Goal: Information Seeking & Learning: Learn about a topic

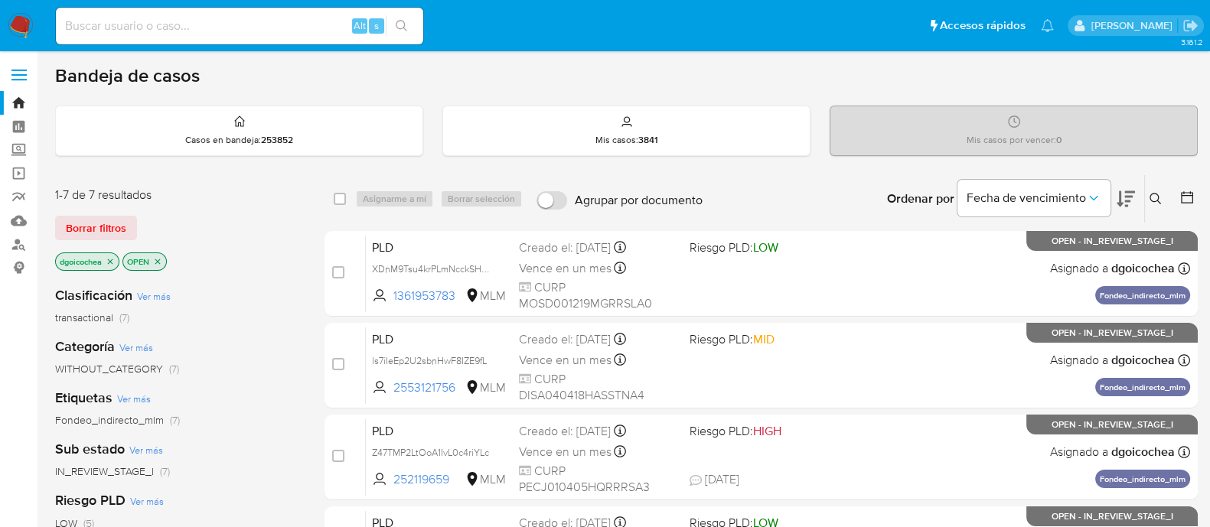
click at [979, 195] on icon at bounding box center [1155, 199] width 12 height 12
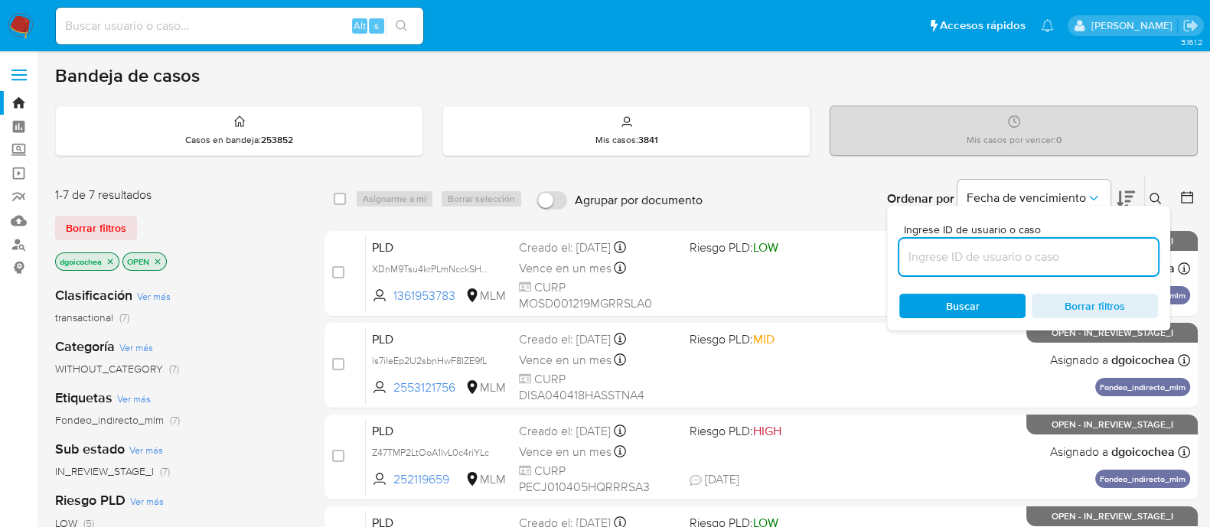
click at [979, 261] on input at bounding box center [1028, 257] width 259 height 20
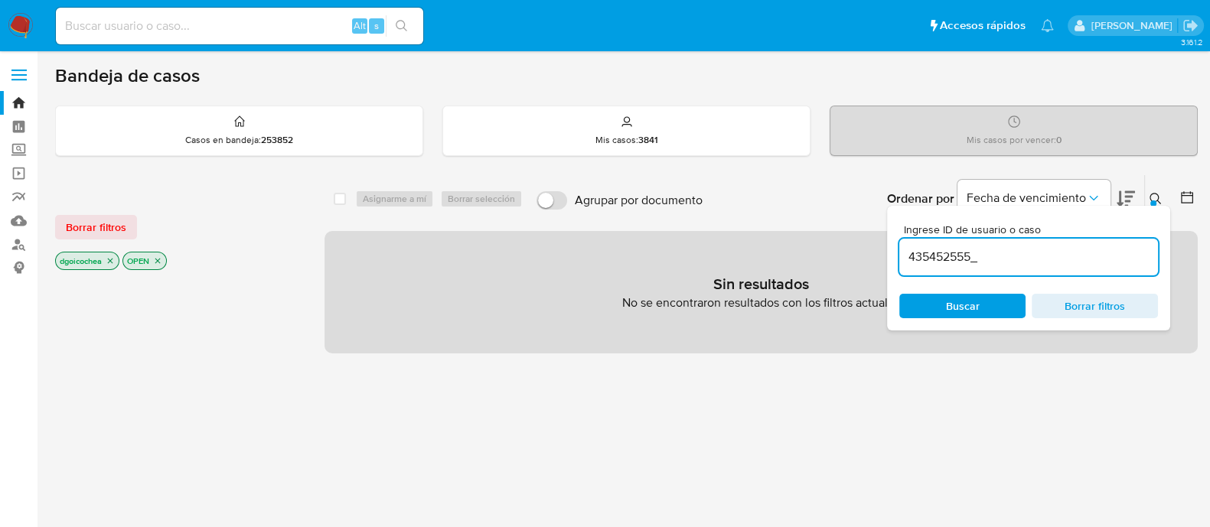
click at [979, 261] on input "435452555_" at bounding box center [1028, 257] width 259 height 20
type input "435452555"
click at [88, 227] on span "Borrar filtros" at bounding box center [96, 227] width 60 height 21
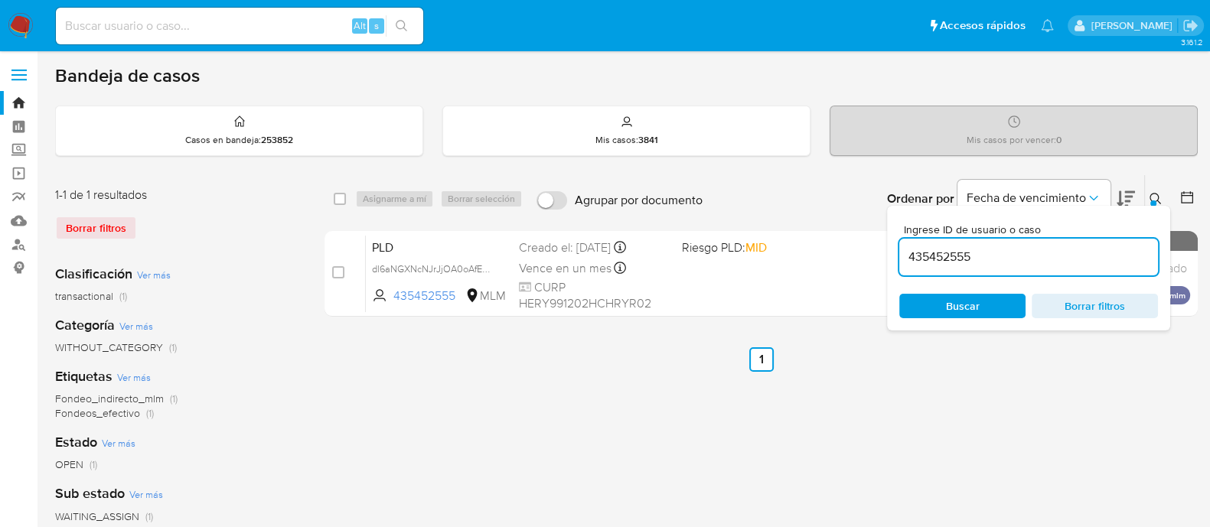
click at [979, 196] on icon at bounding box center [1155, 199] width 12 height 12
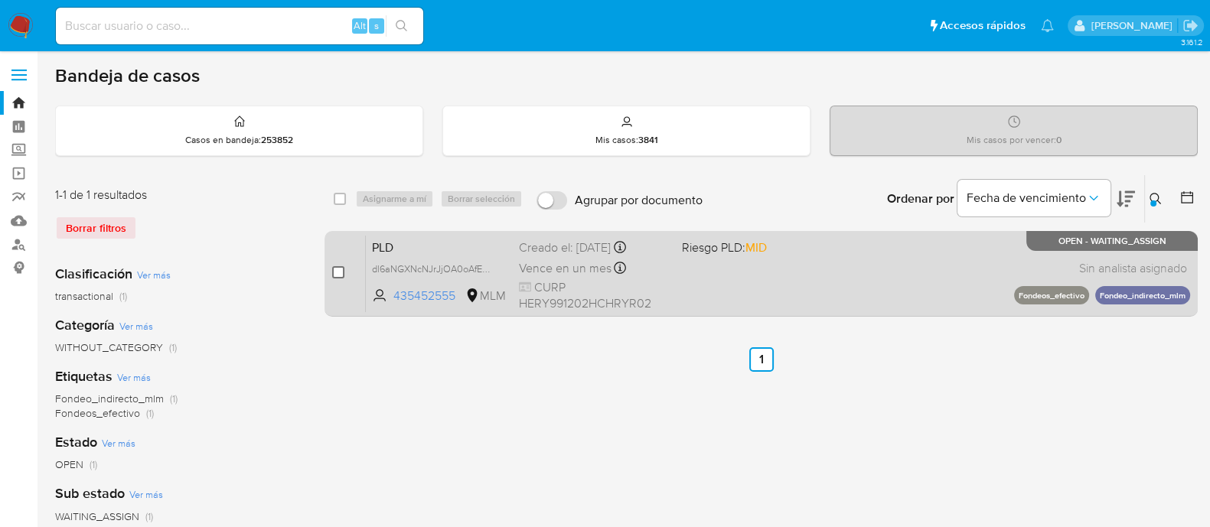
click at [337, 271] on input "checkbox" at bounding box center [338, 272] width 12 height 12
checkbox input "true"
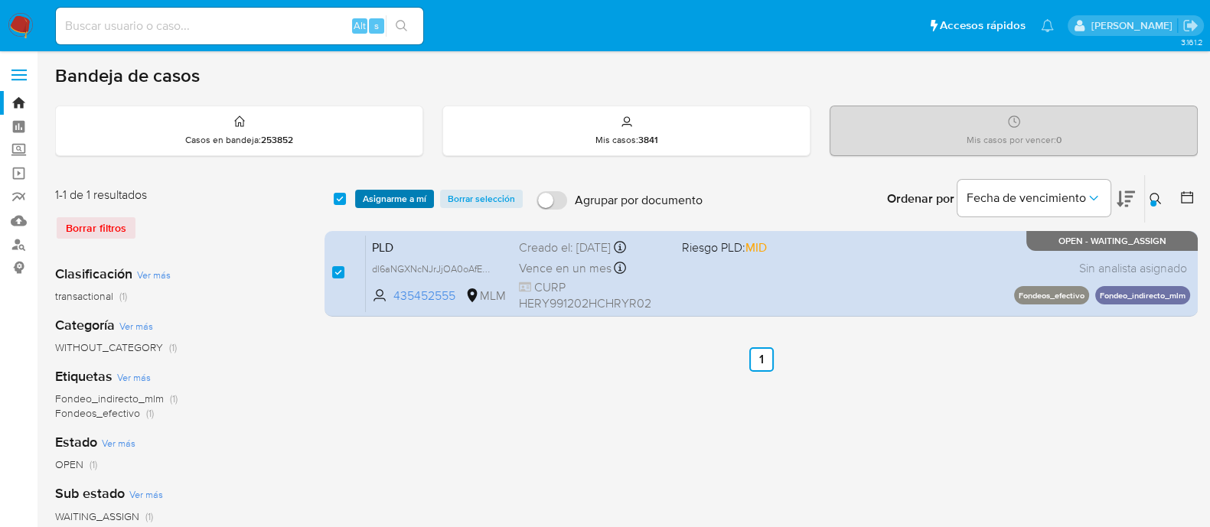
click at [416, 197] on span "Asignarme a mí" at bounding box center [394, 198] width 63 height 15
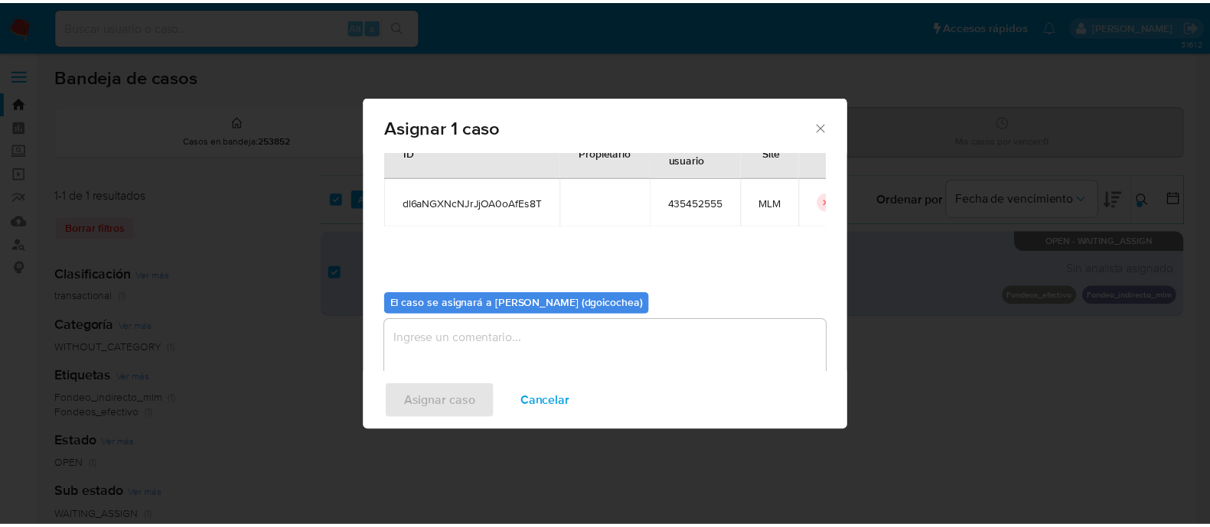
scroll to position [79, 0]
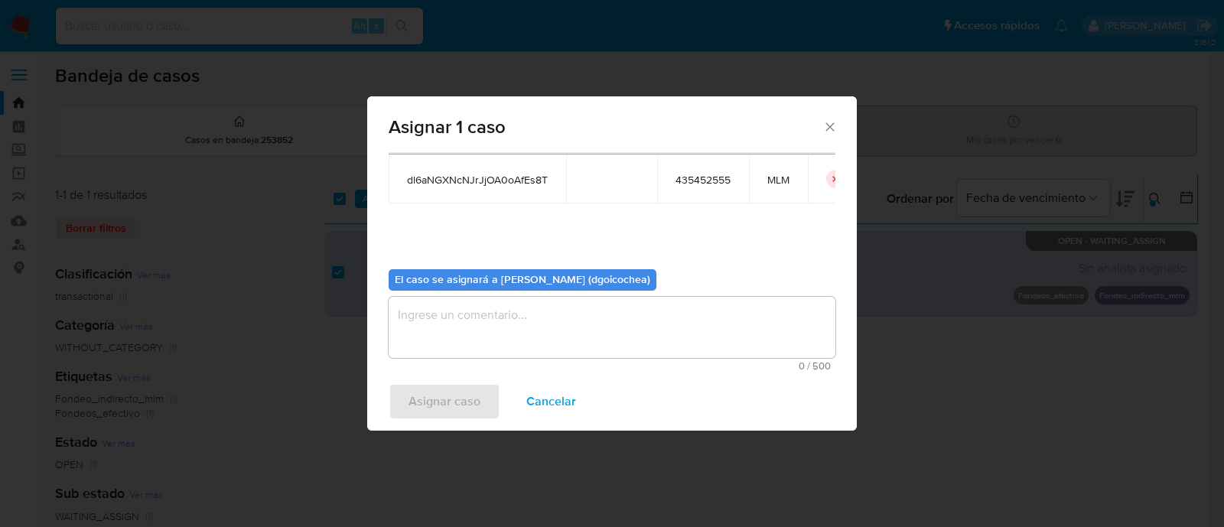
click at [581, 329] on textarea "assign-modal" at bounding box center [612, 327] width 447 height 61
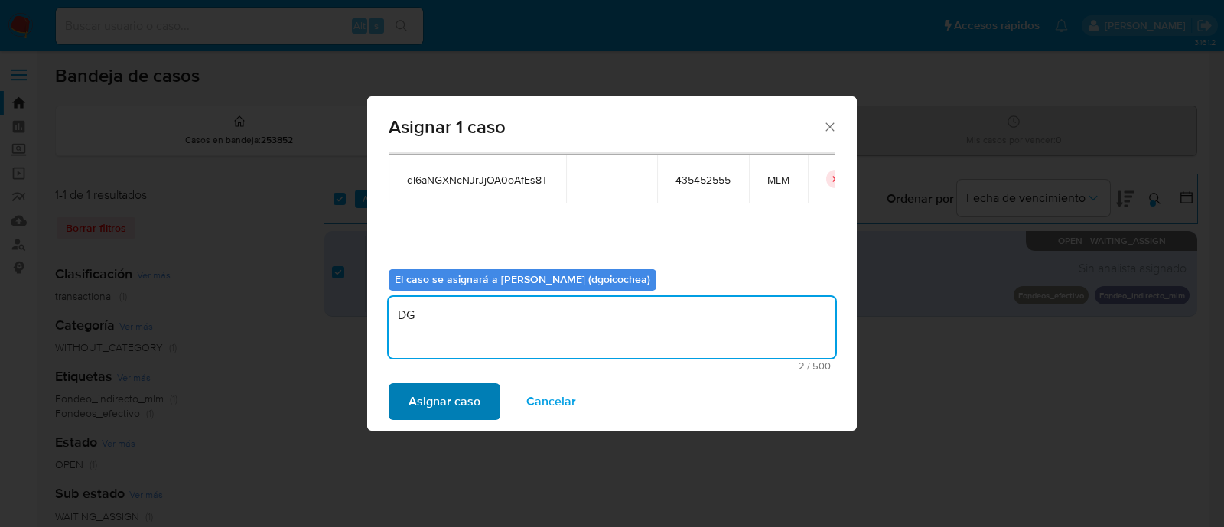
type textarea "DG"
click at [446, 403] on span "Asignar caso" at bounding box center [445, 402] width 72 height 34
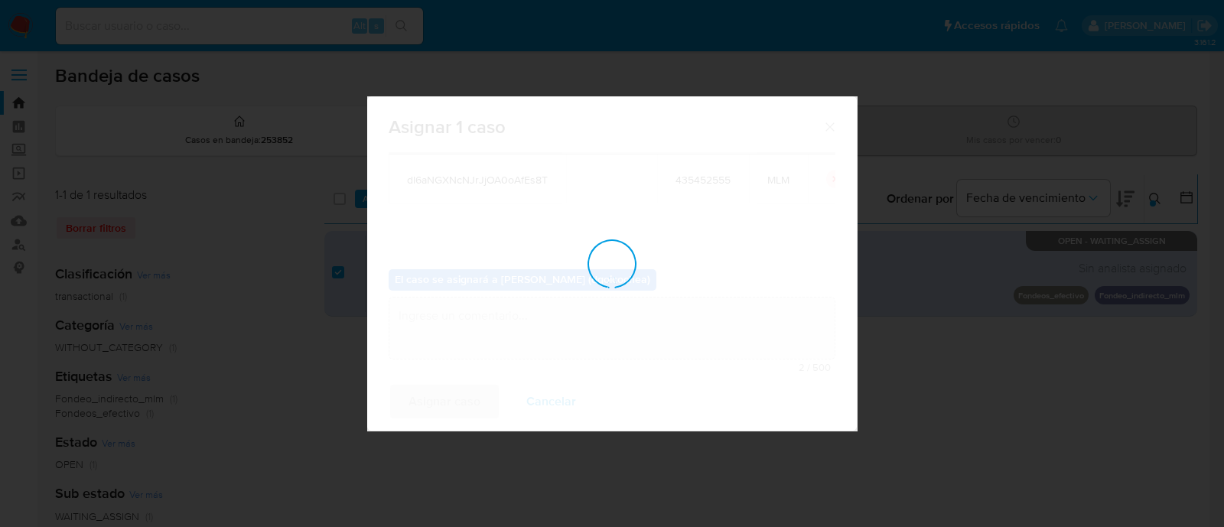
checkbox input "false"
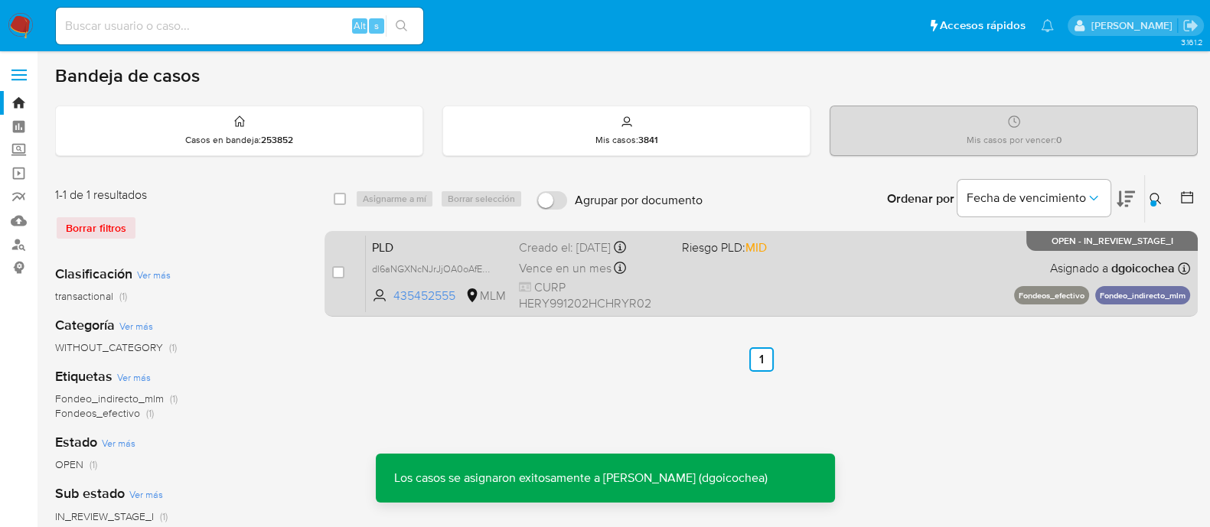
click at [387, 237] on span "PLD" at bounding box center [439, 246] width 135 height 20
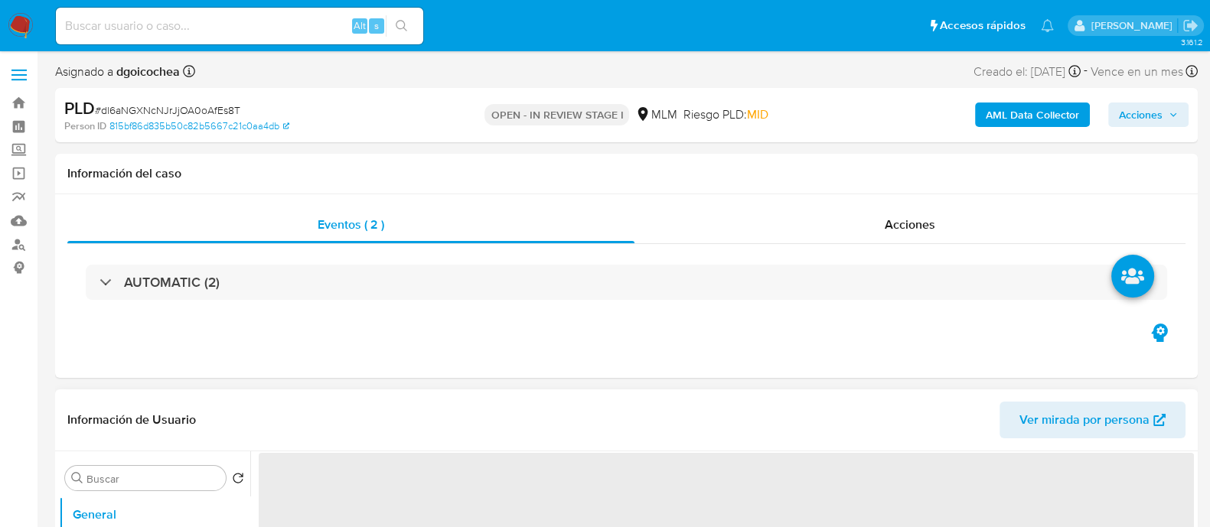
select select "10"
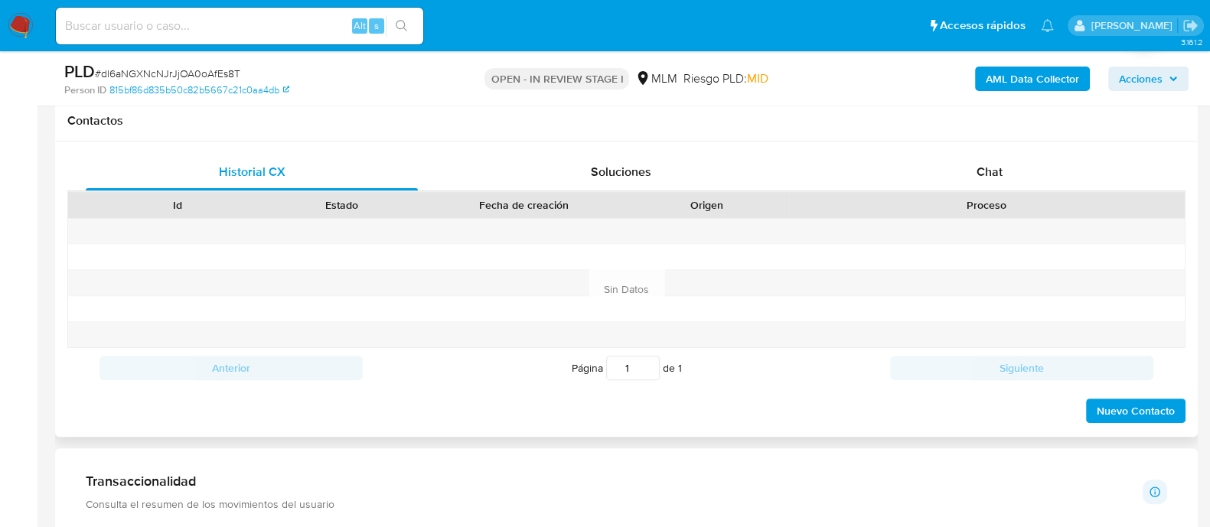
scroll to position [669, 0]
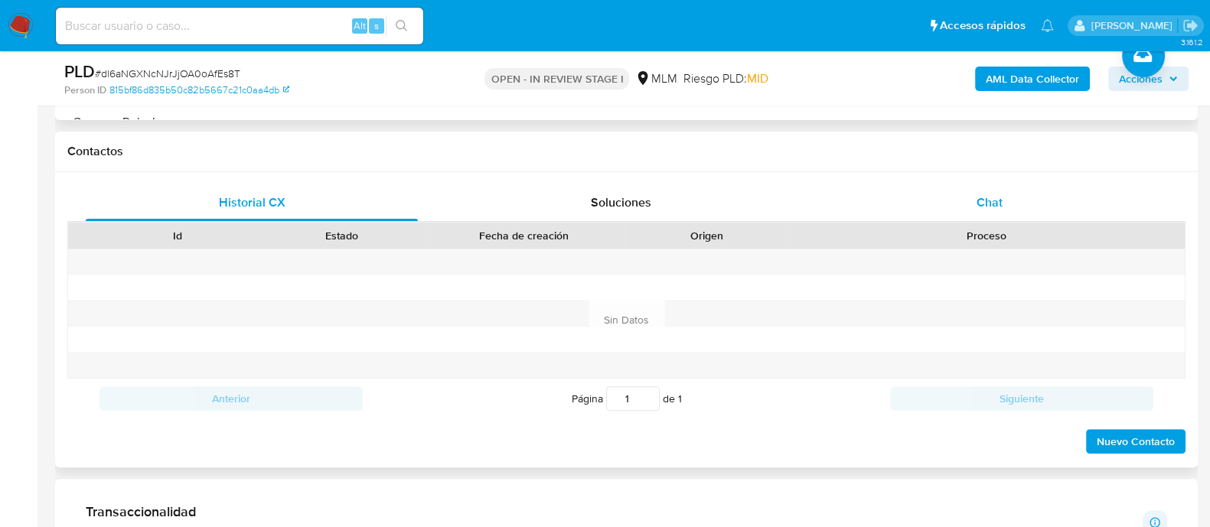
click at [979, 199] on span "Chat" at bounding box center [989, 203] width 26 height 18
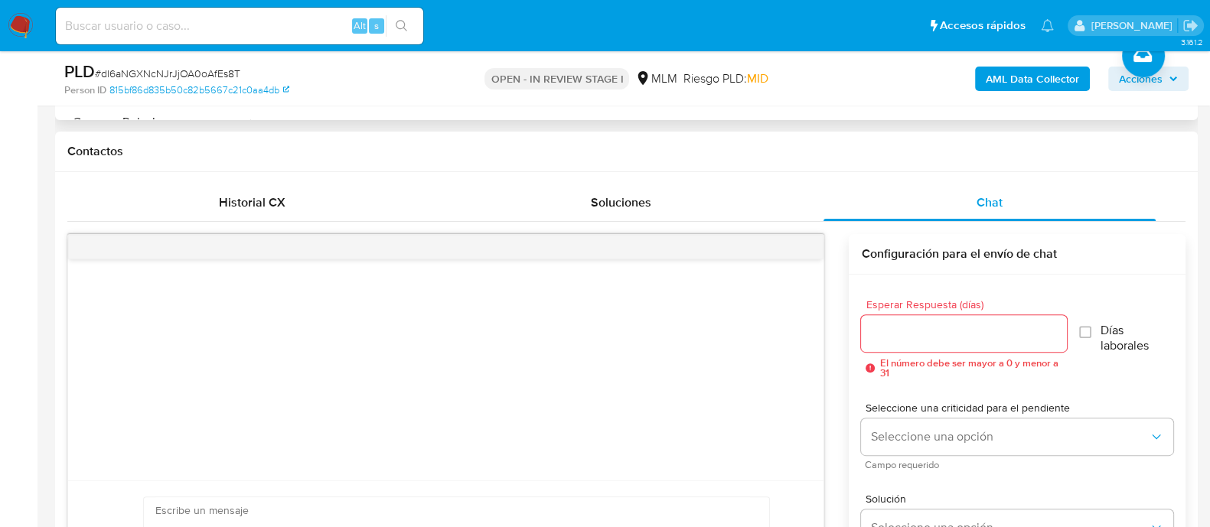
click at [891, 324] on input "Esperar Respuesta (días)" at bounding box center [963, 334] width 205 height 20
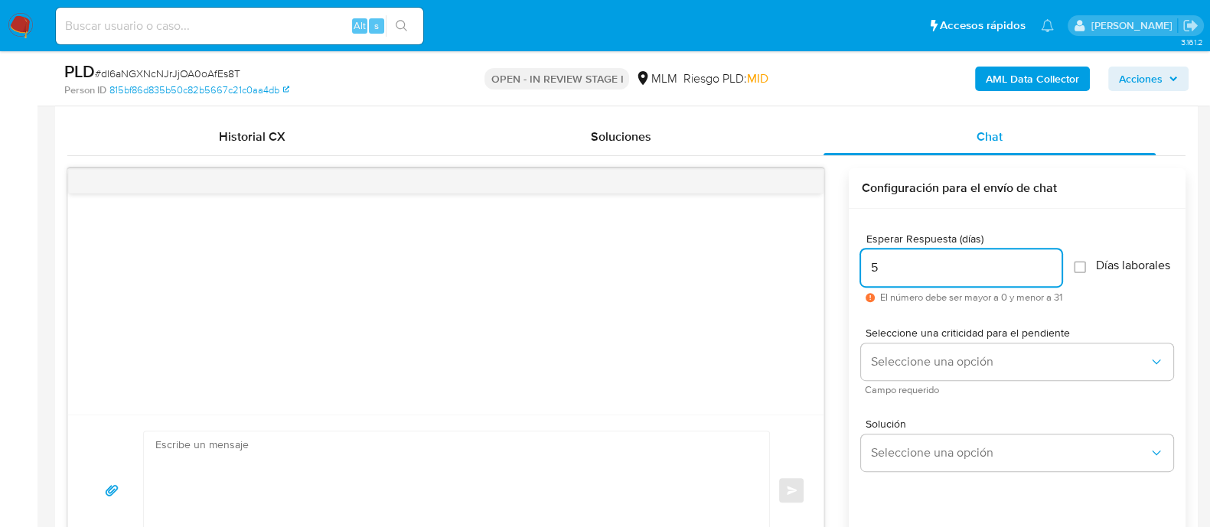
scroll to position [764, 0]
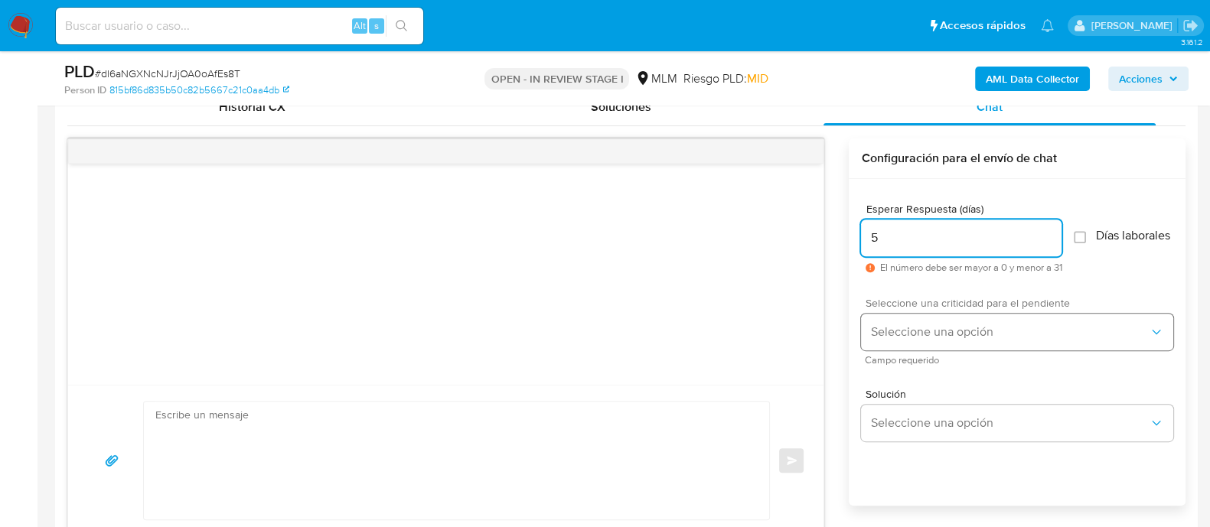
type input "5"
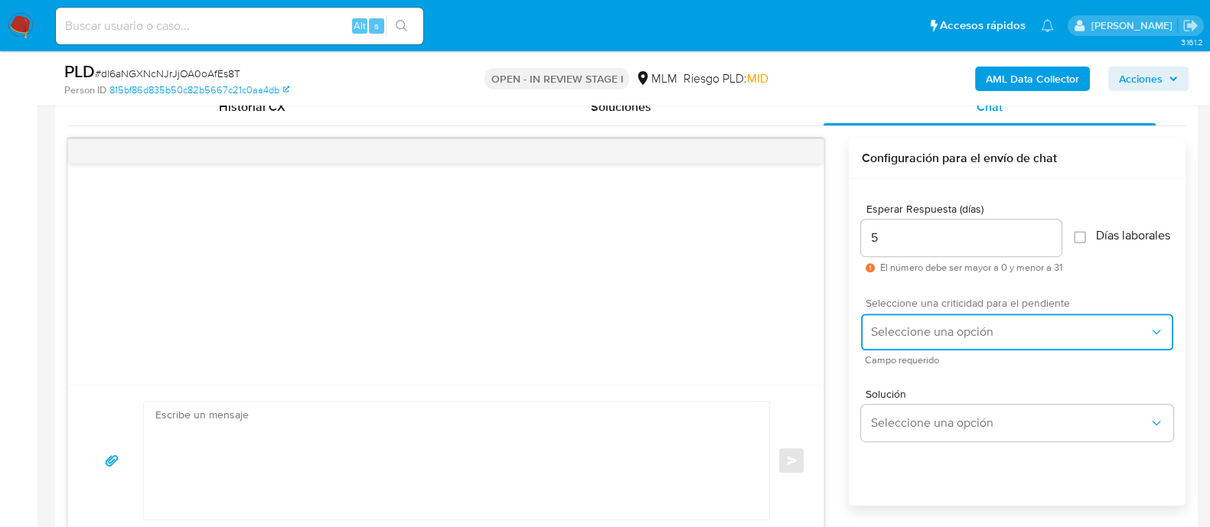
click at [911, 340] on span "Seleccione una opción" at bounding box center [1009, 331] width 278 height 15
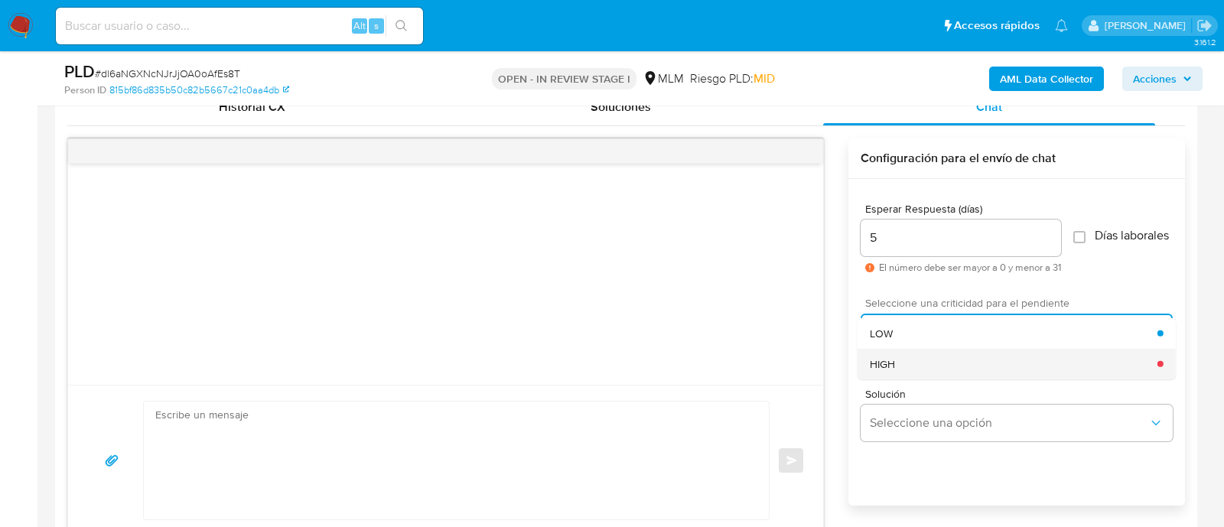
click at [913, 376] on div "HIGH" at bounding box center [1014, 363] width 288 height 31
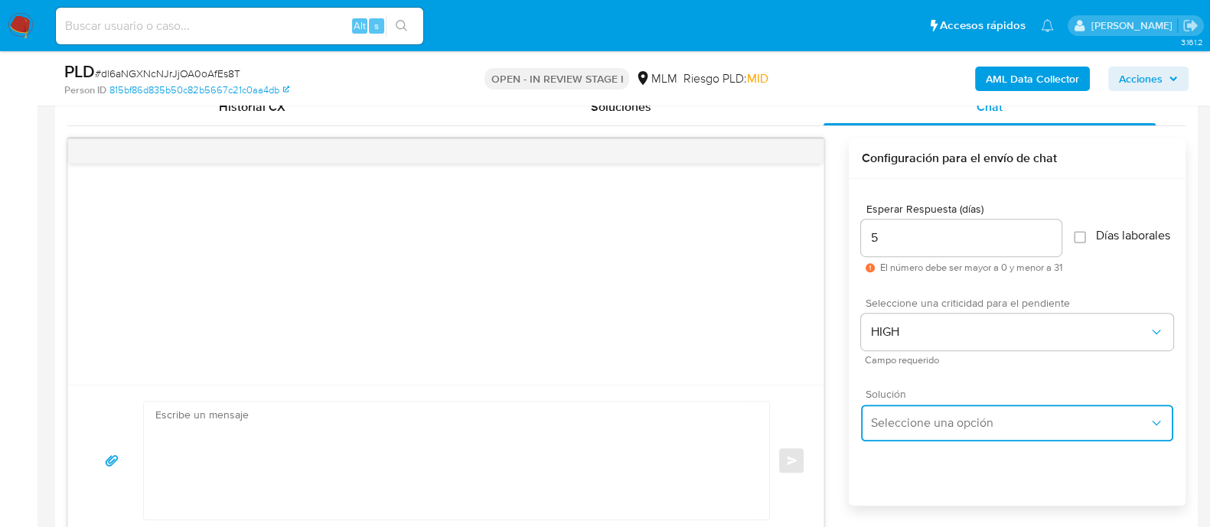
click at [926, 421] on button "Seleccione una opción" at bounding box center [1017, 423] width 312 height 37
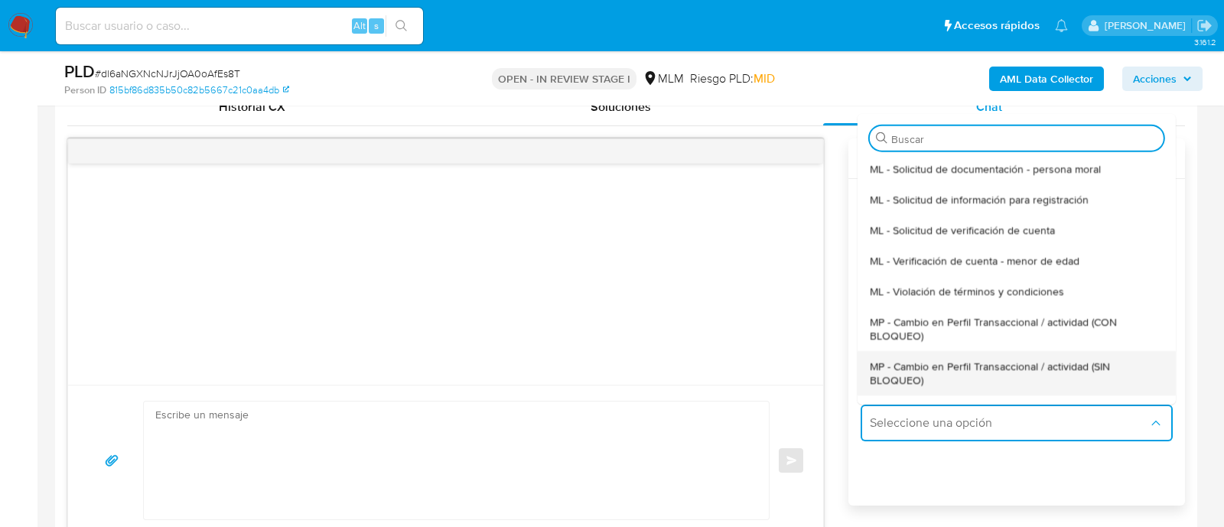
click at [950, 373] on span "MP - Cambio en Perfil Transaccional / actividad (SIN BLOQUEO)" at bounding box center [1017, 373] width 294 height 28
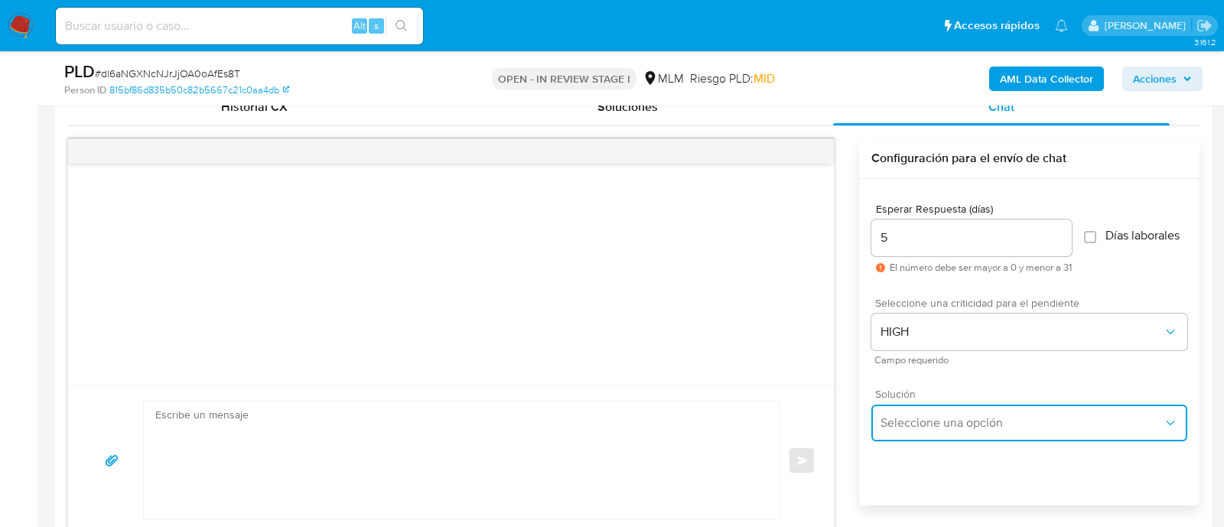
type textarea "Estimado ,Te comunicamos que se ha identificado un cambio en el uso habitual de…"
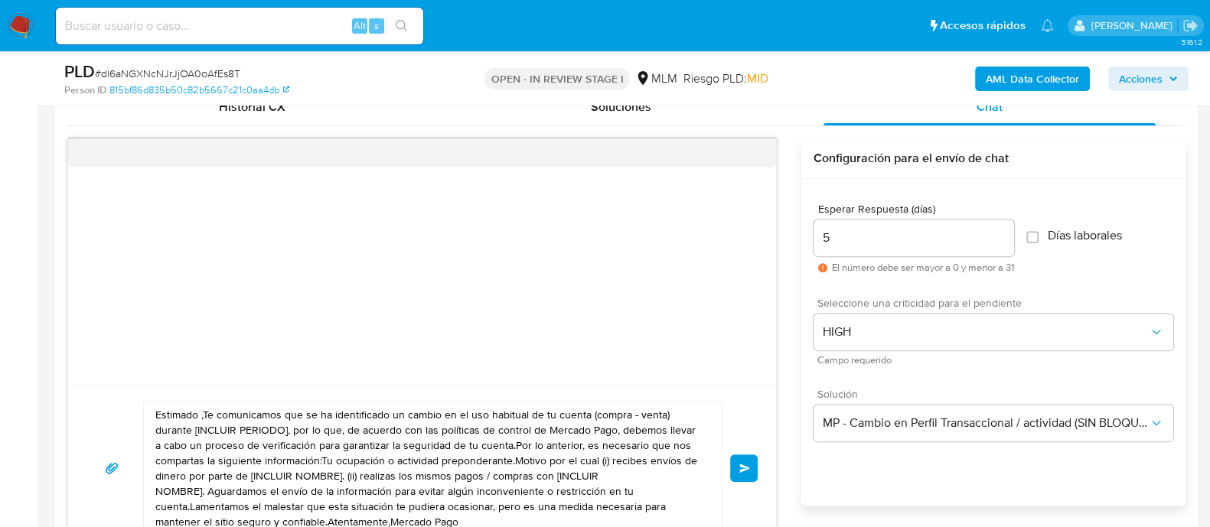
click at [285, 472] on textarea "Estimado ,Te comunicamos que se ha identificado un cambio en el uso habitual de…" at bounding box center [428, 468] width 547 height 133
click at [279, 463] on textarea "Estimado ,Te comunicamos que se ha identificado un cambio en el uso habitual de…" at bounding box center [428, 467] width 547 height 133
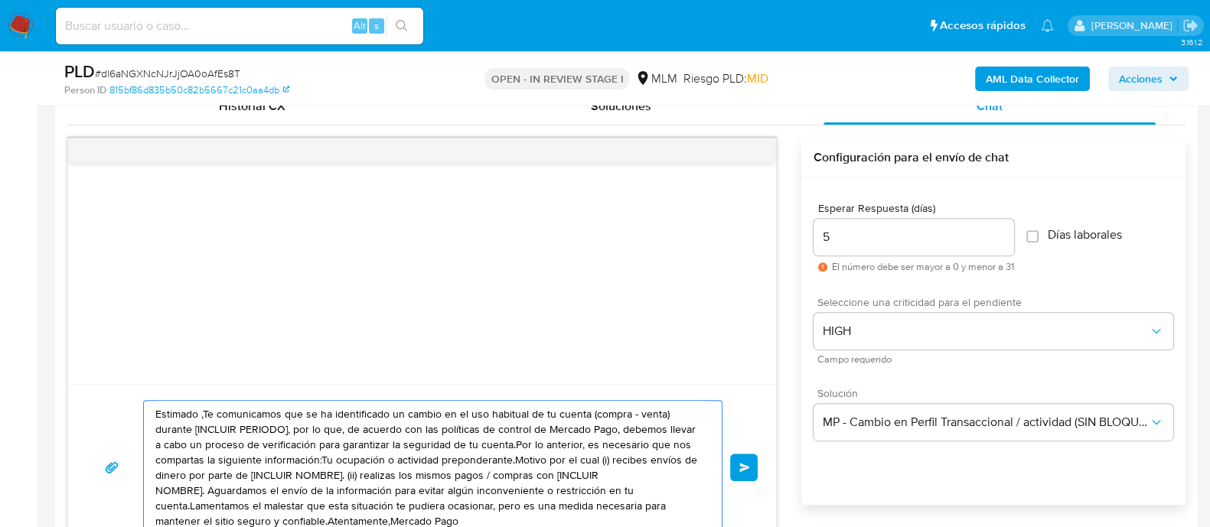
click at [279, 463] on textarea "Estimado ,Te comunicamos que se ha identificado un cambio en el uso habitual de…" at bounding box center [428, 467] width 547 height 133
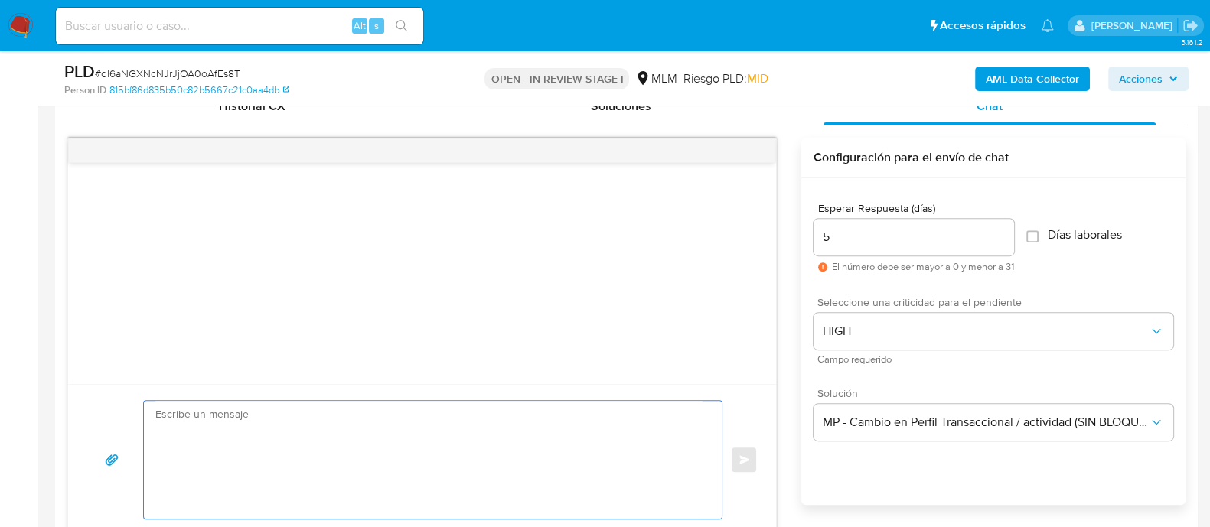
paste textarea "Estimado Yair De acuerdo con las políticas de control de Mercado Pago, debemos …"
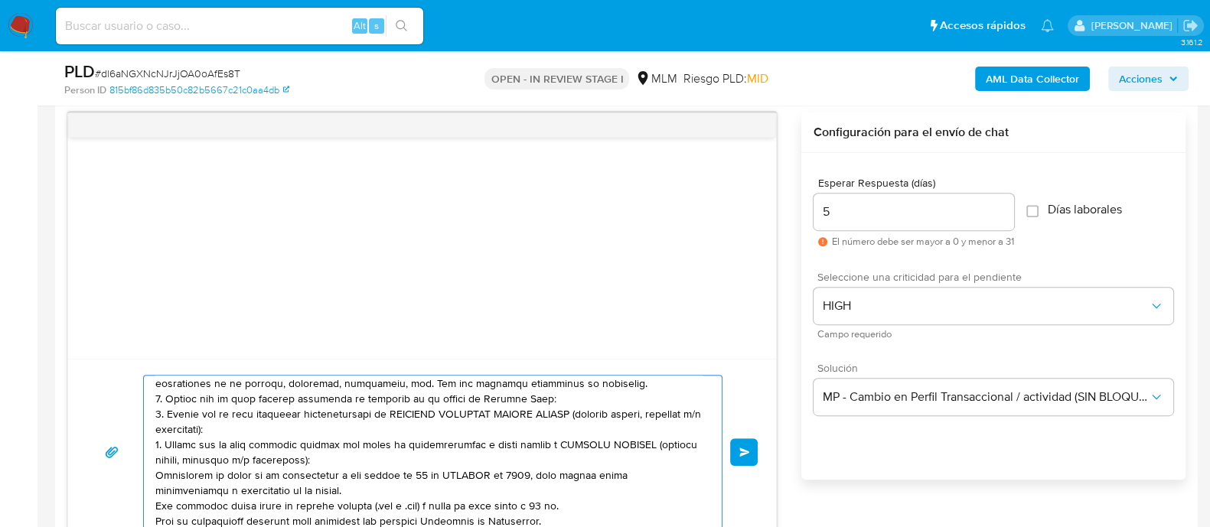
scroll to position [68, 0]
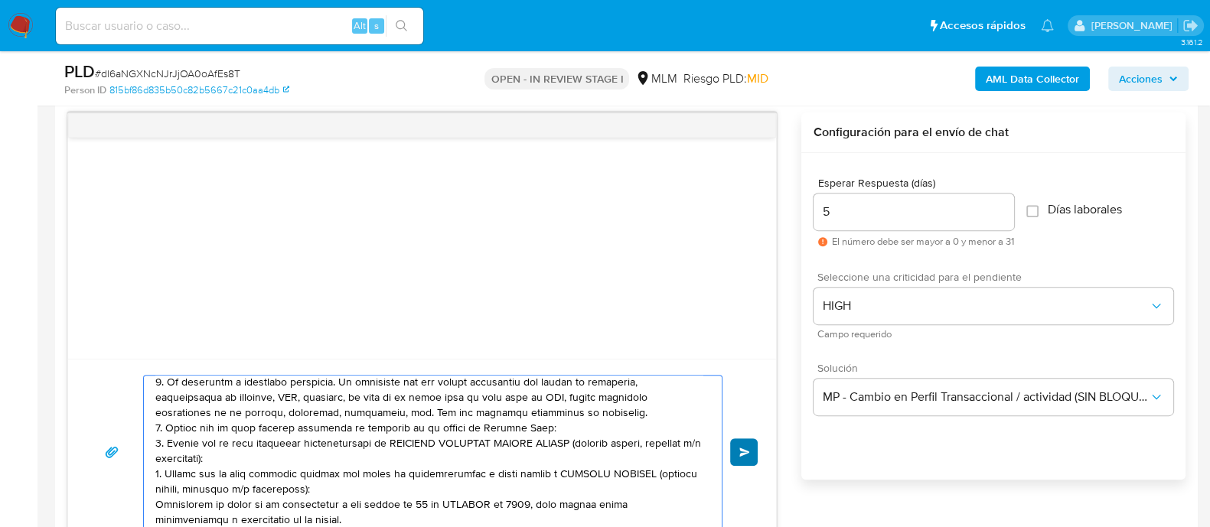
type textarea "Estimado Yair De acuerdo con las políticas de control de Mercado Pago, debemos …"
click at [737, 444] on button "Enviar" at bounding box center [744, 452] width 28 height 28
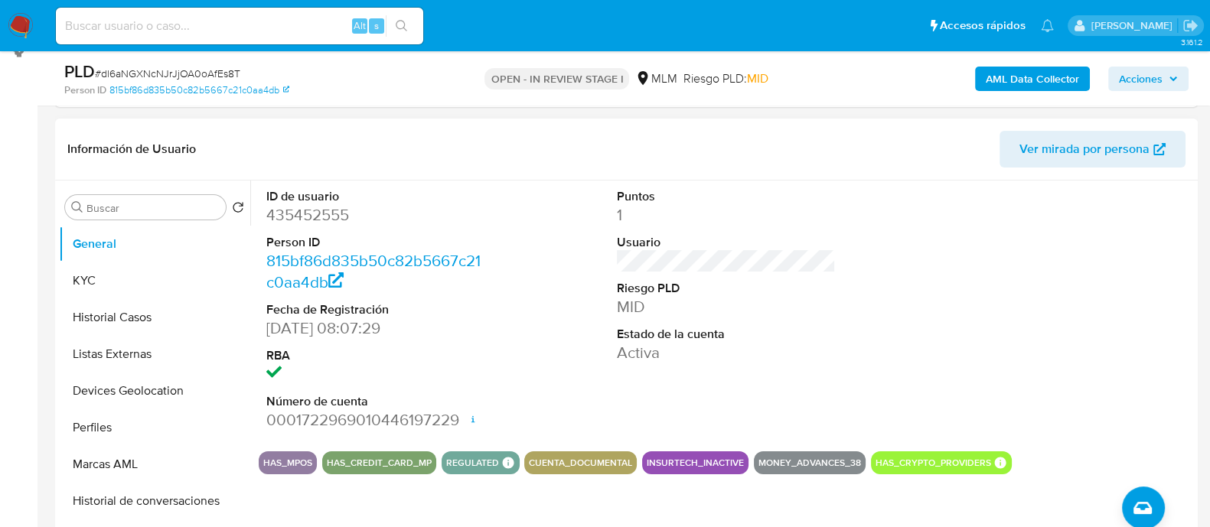
scroll to position [86, 0]
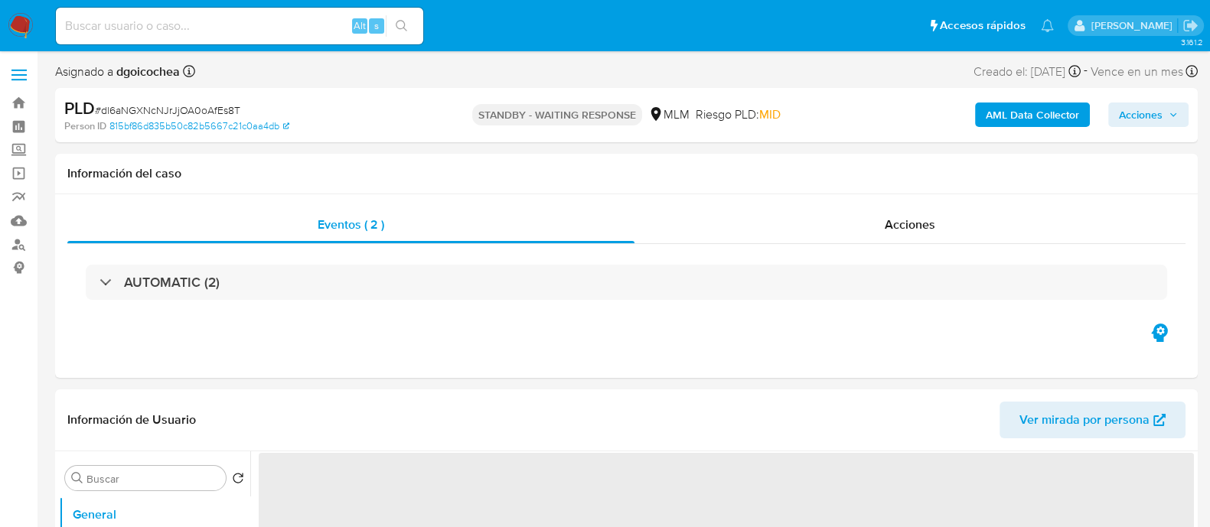
select select "10"
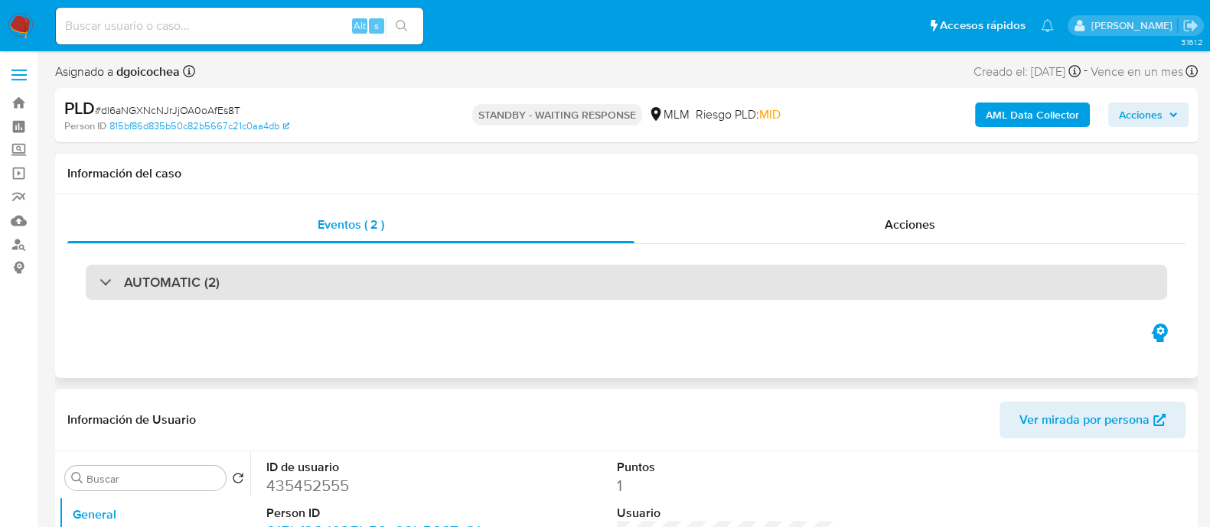
click at [189, 282] on h3 "AUTOMATIC (2)" at bounding box center [172, 282] width 96 height 17
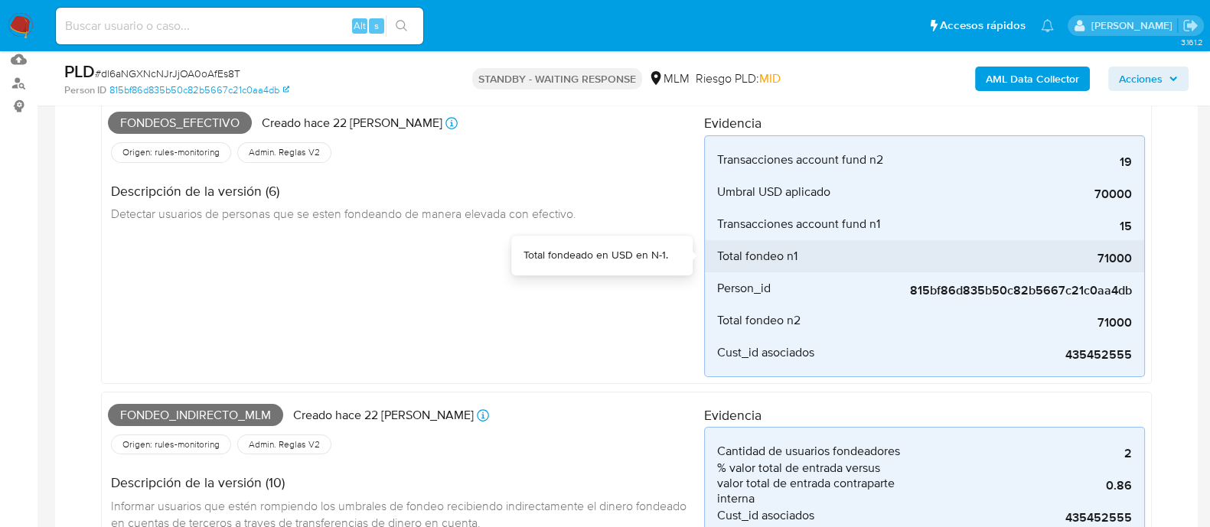
scroll to position [190, 0]
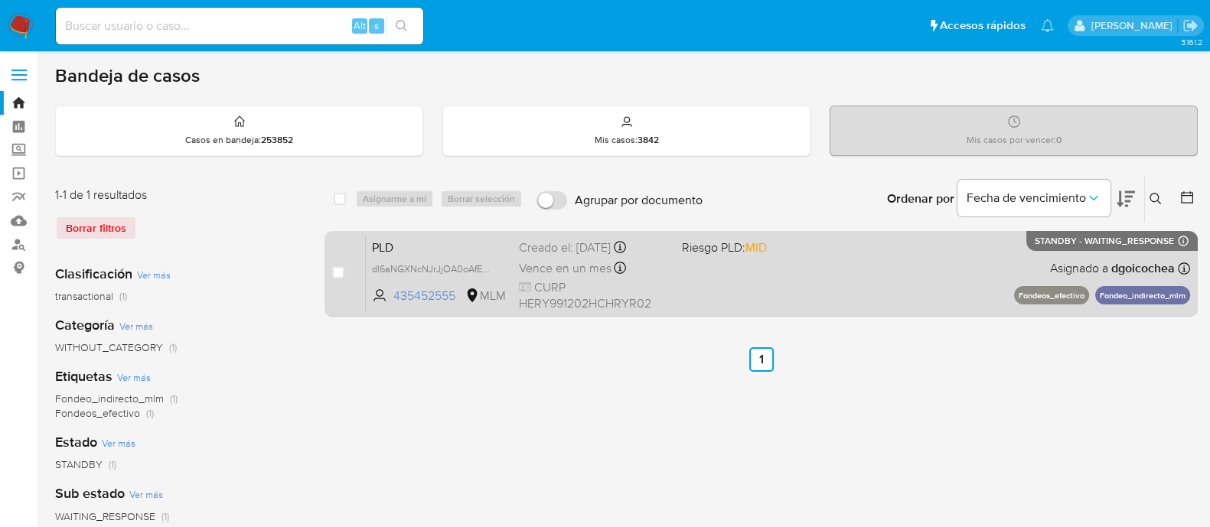
click at [376, 241] on span "PLD" at bounding box center [439, 246] width 135 height 20
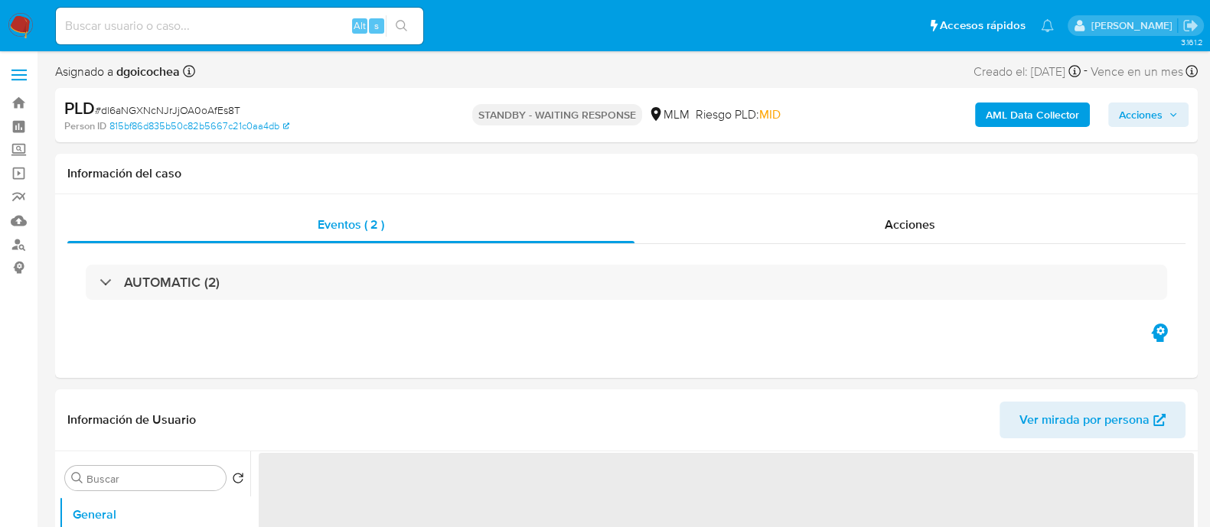
select select "10"
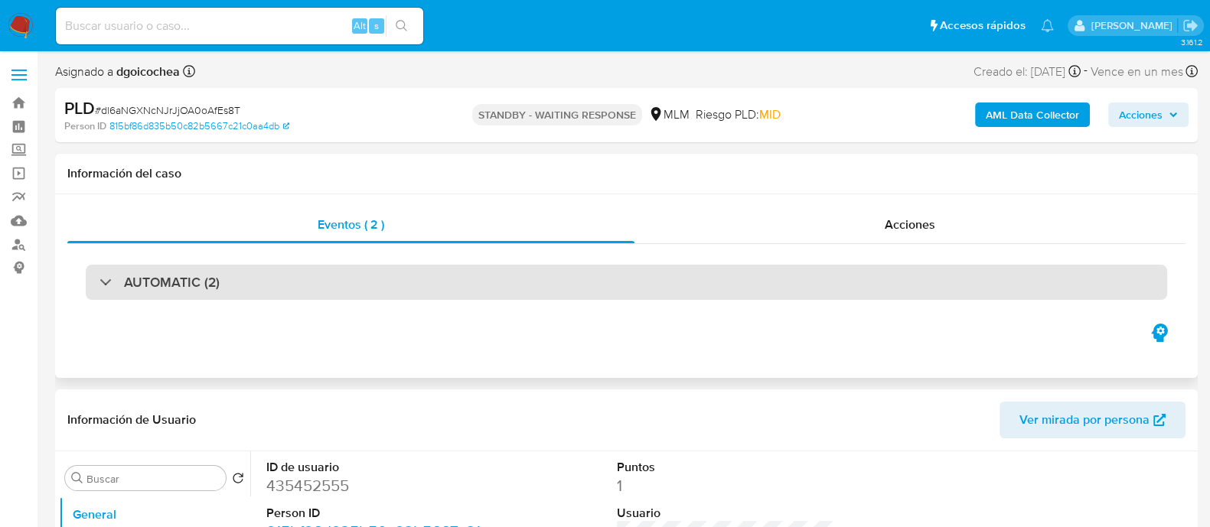
click at [155, 269] on div "AUTOMATIC (2)" at bounding box center [626, 282] width 1081 height 35
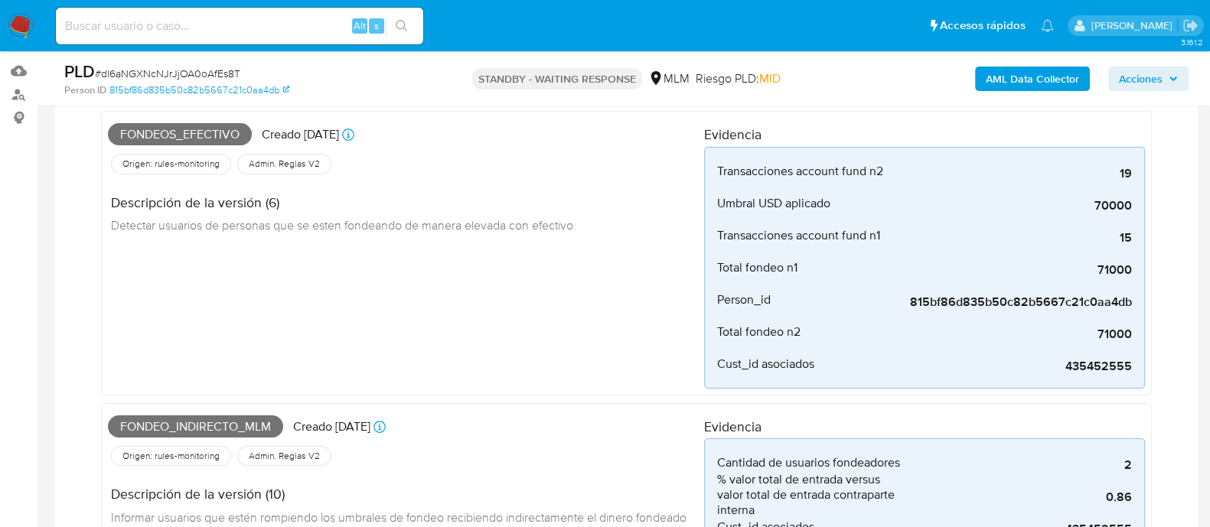
scroll to position [146, 0]
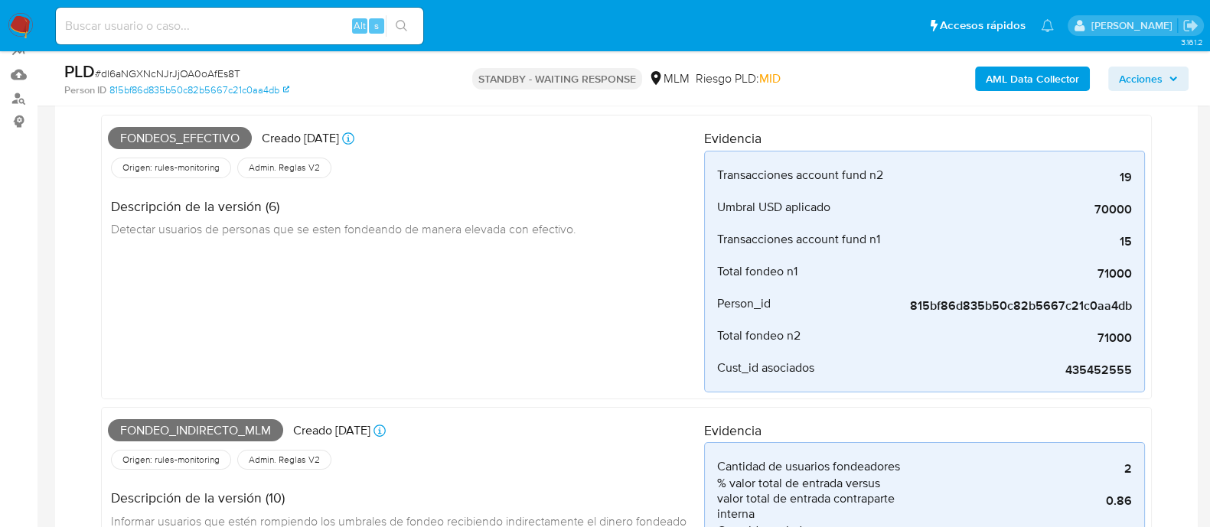
click at [563, 262] on div "Fondeos_efectivo Creado hace 22 días Creado: 12/09/2025 03:16:36 Origen: rules-…" at bounding box center [406, 257] width 596 height 271
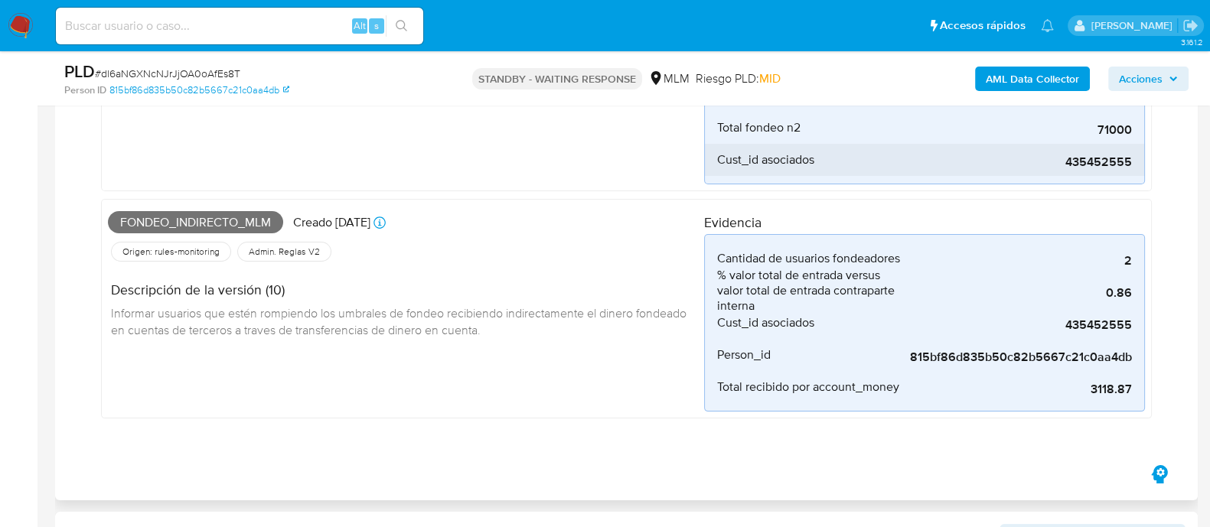
scroll to position [337, 0]
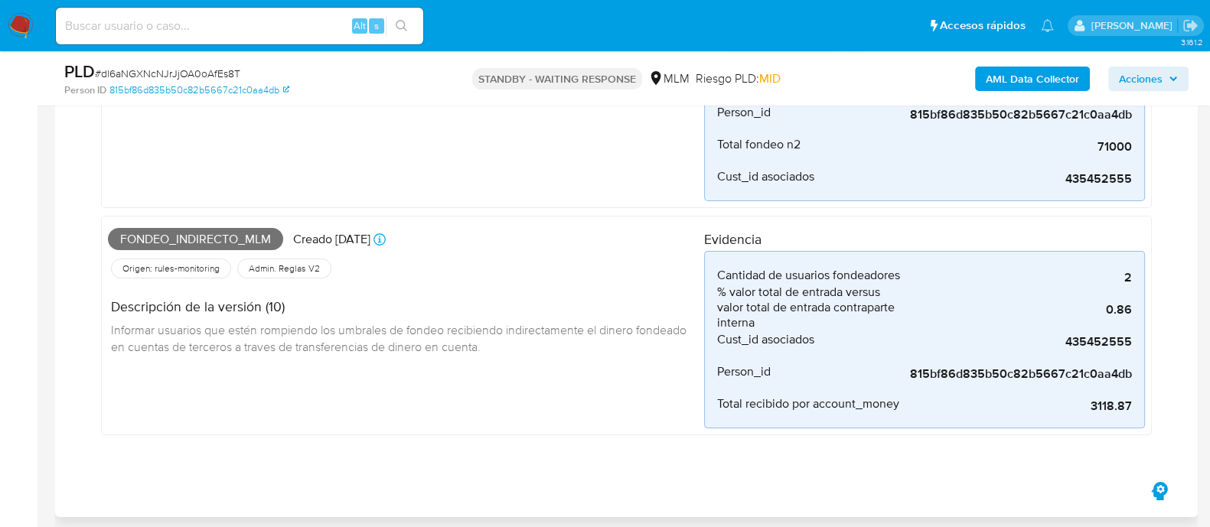
click at [467, 434] on div "Fondeos_efectivo Creado hace 22 días Creado: 12/09/2025 03:16:36 Origen: rules-…" at bounding box center [626, 183] width 1081 height 551
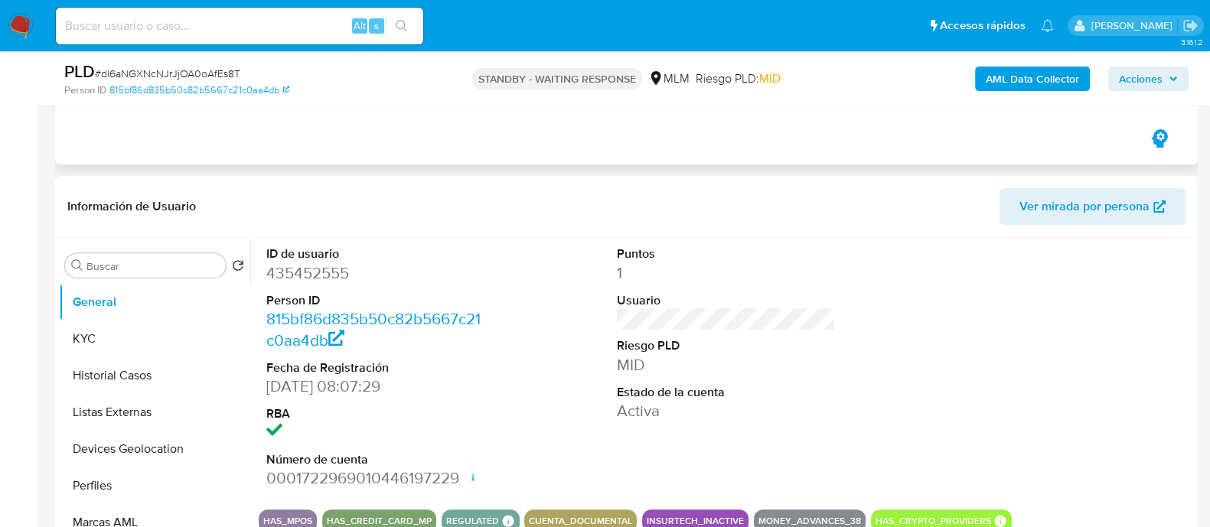
scroll to position [720, 0]
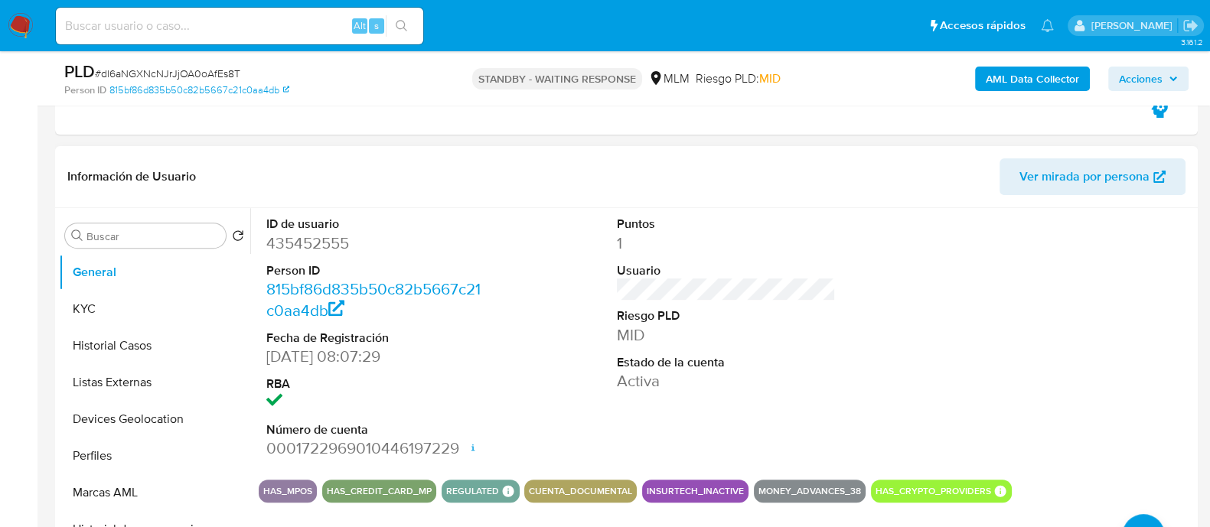
click at [811, 299] on dl "Puntos 1 Usuario Riesgo PLD MID Estado de la cuenta Activa" at bounding box center [726, 304] width 219 height 176
click at [129, 295] on button "KYC" at bounding box center [148, 309] width 179 height 37
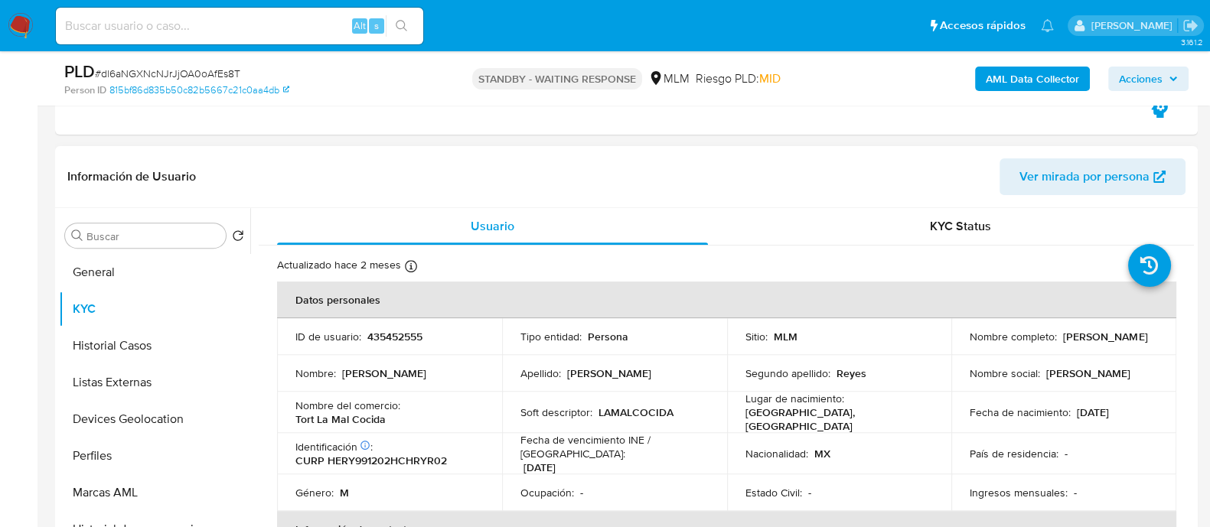
click at [731, 161] on header "Información de Usuario Ver mirada por persona" at bounding box center [626, 176] width 1118 height 37
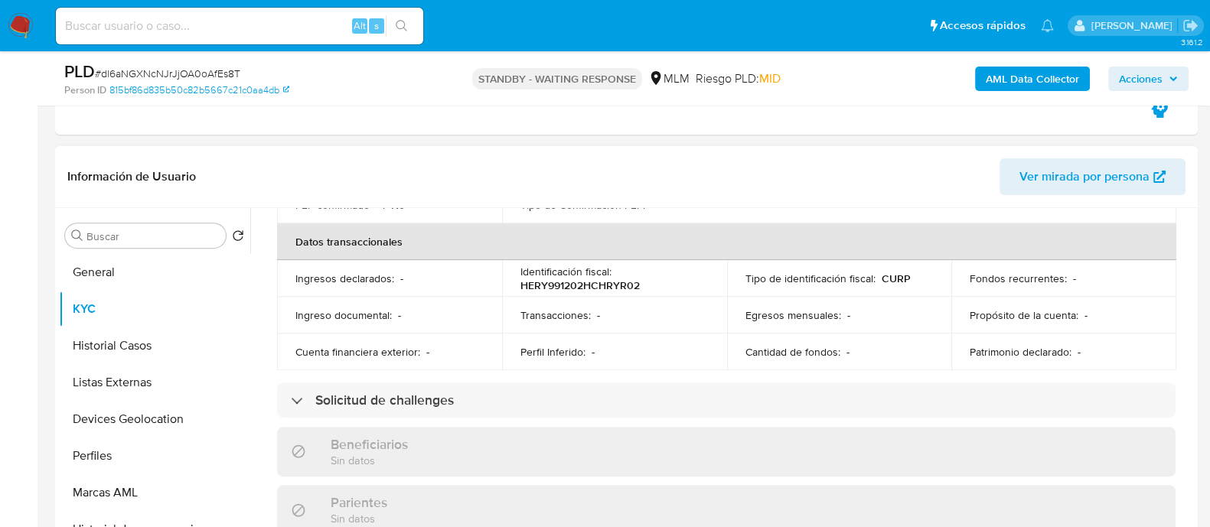
scroll to position [478, 0]
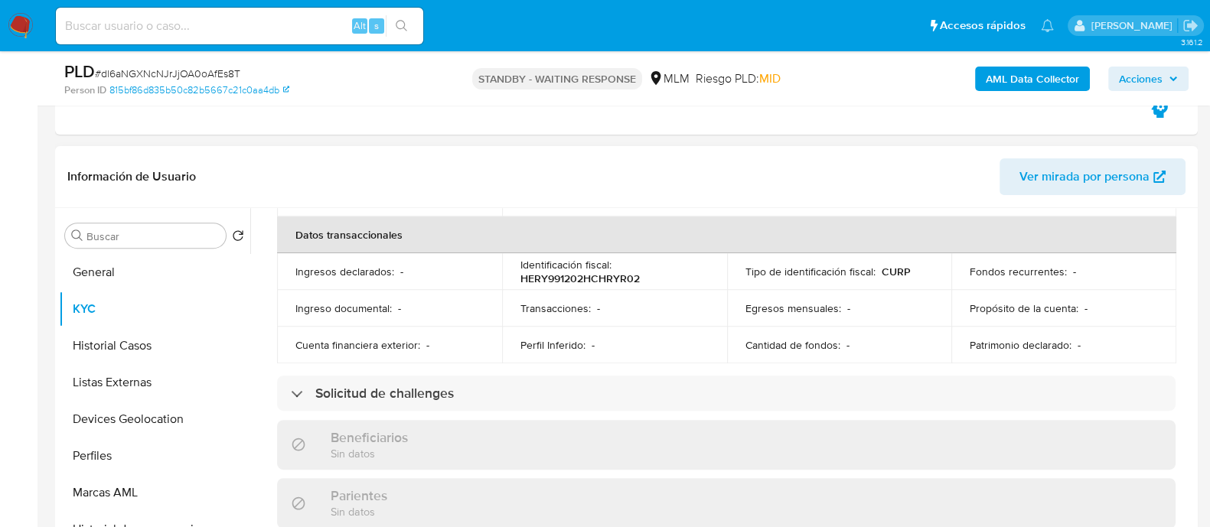
click at [256, 317] on div "Usuario KYC Status Actualizado hace 2 meses Creado: 22/12/2020 09:48:40 Actuali…" at bounding box center [721, 404] width 943 height 392
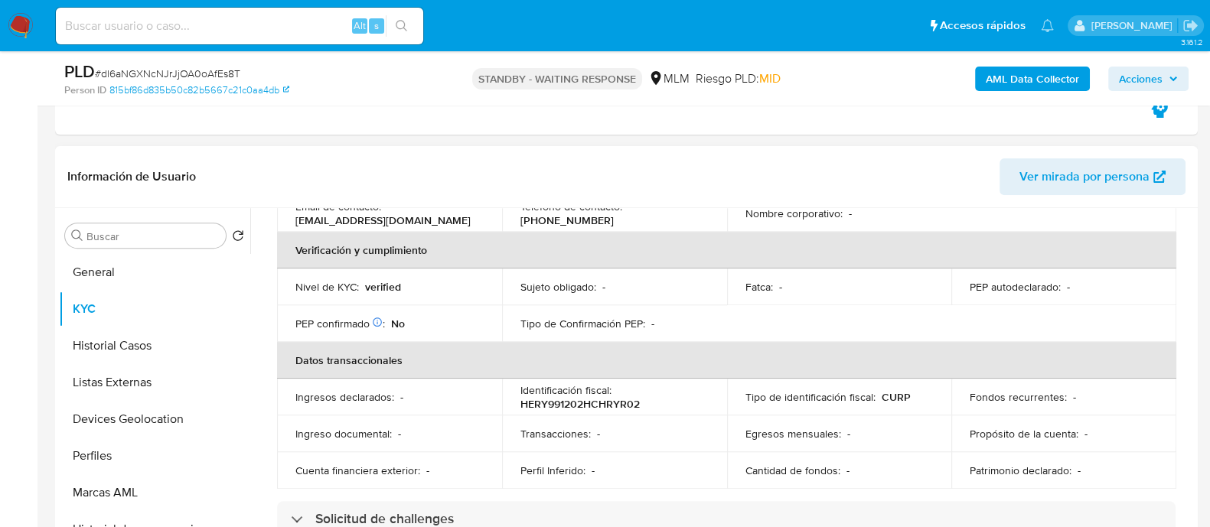
scroll to position [382, 0]
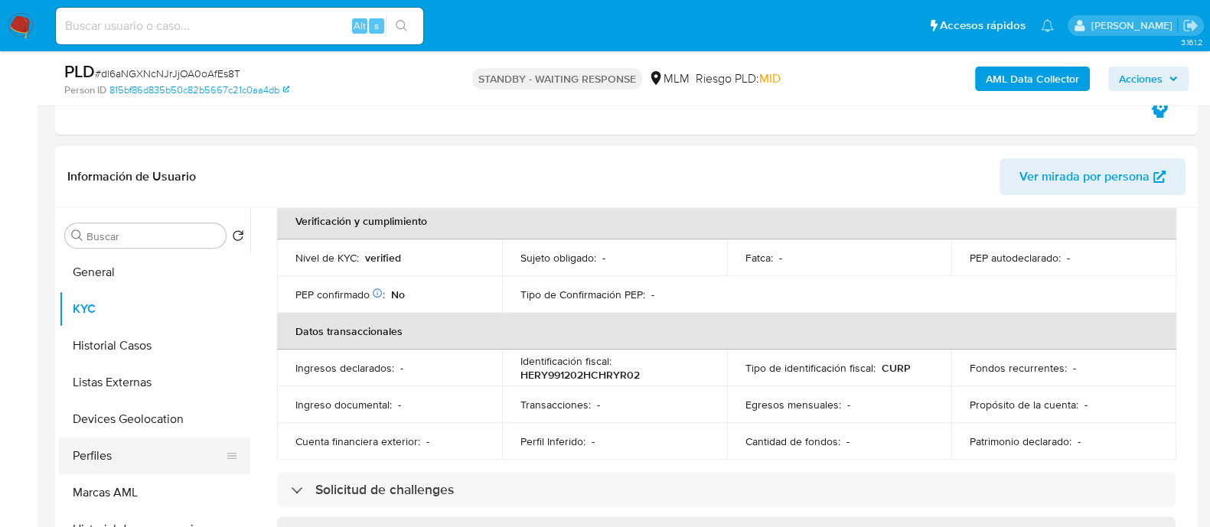
click at [238, 471] on button "Perfiles" at bounding box center [148, 456] width 179 height 37
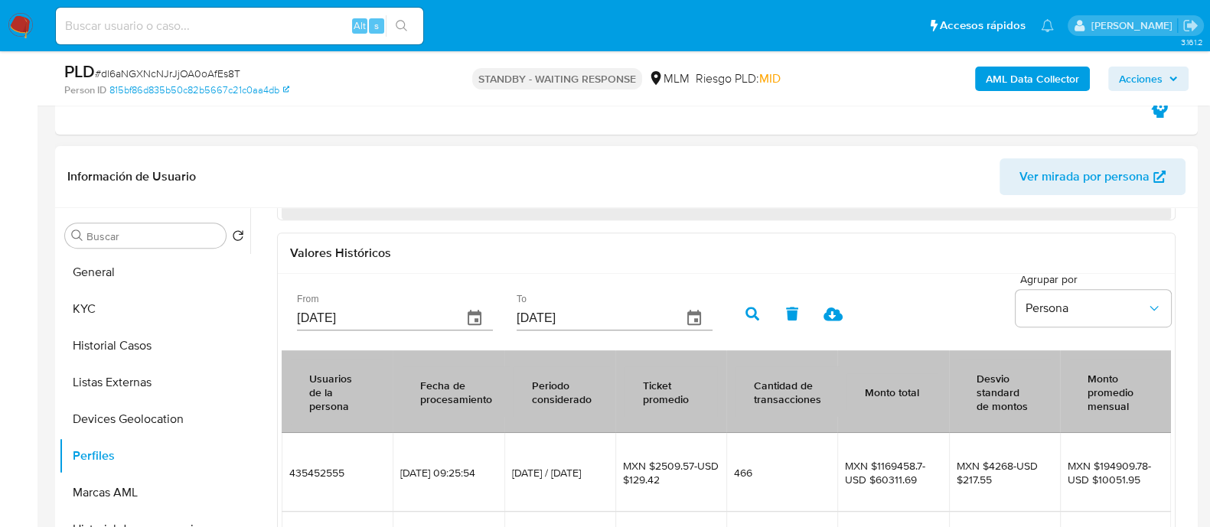
scroll to position [245, 0]
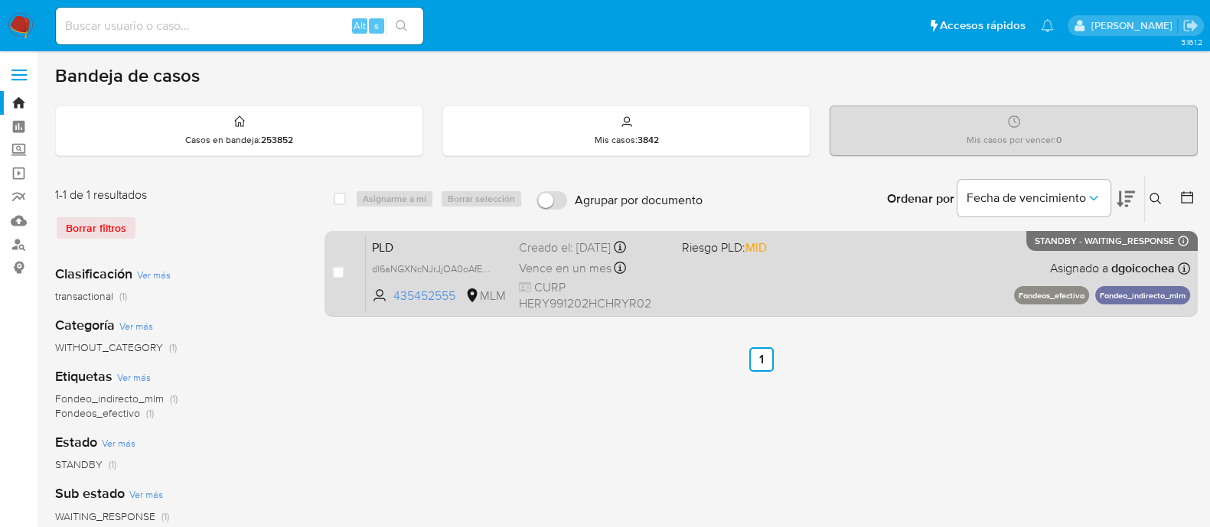
click at [375, 241] on span "PLD" at bounding box center [439, 246] width 135 height 20
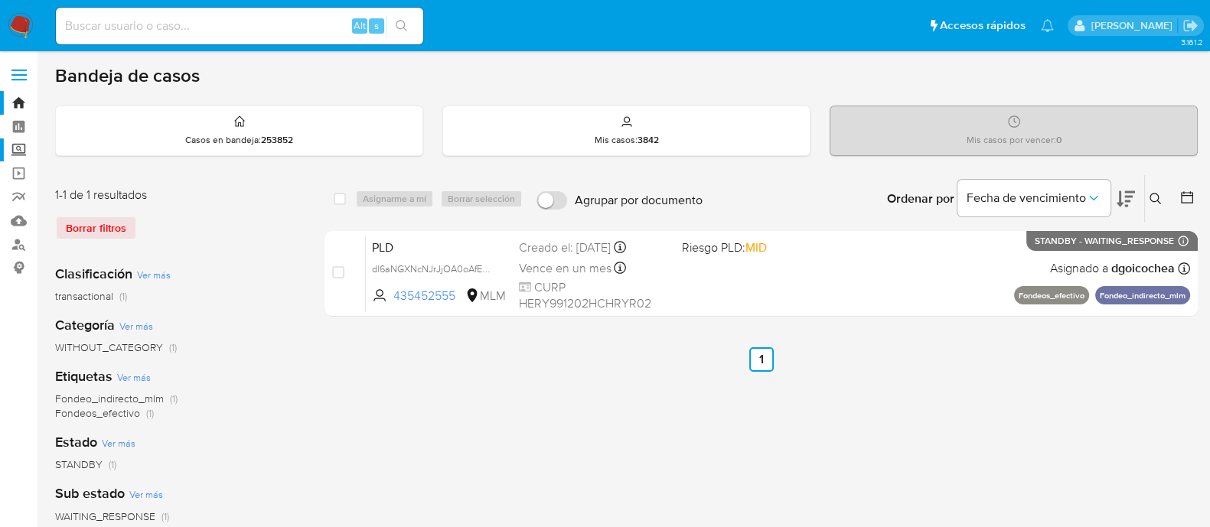
click at [19, 151] on label "Screening" at bounding box center [91, 150] width 182 height 24
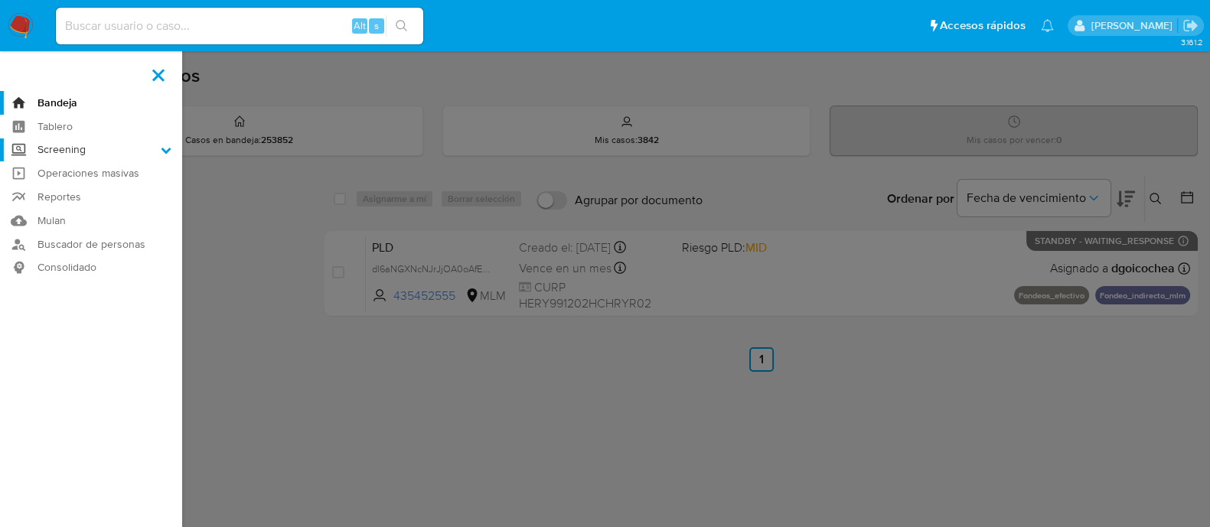
click at [0, 0] on input "Screening" at bounding box center [0, 0] width 0 height 0
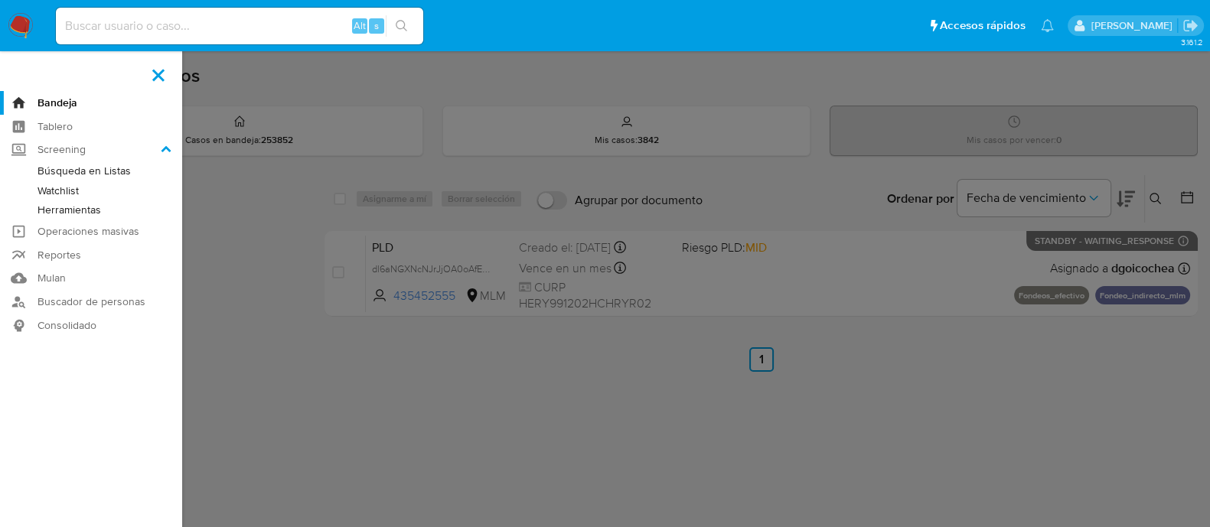
click at [91, 208] on link "Herramientas" at bounding box center [91, 209] width 182 height 19
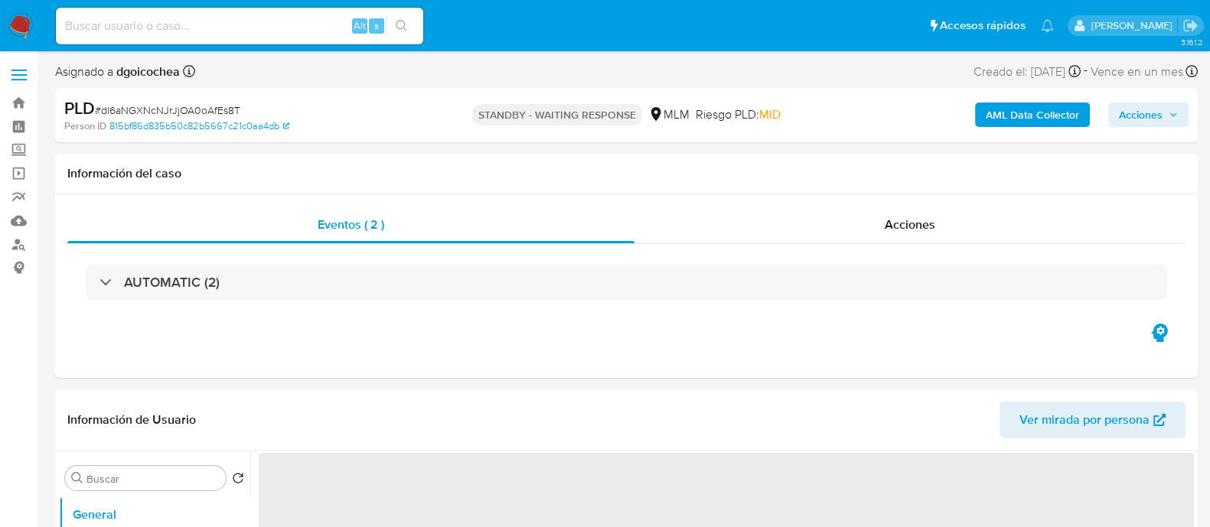
select select "10"
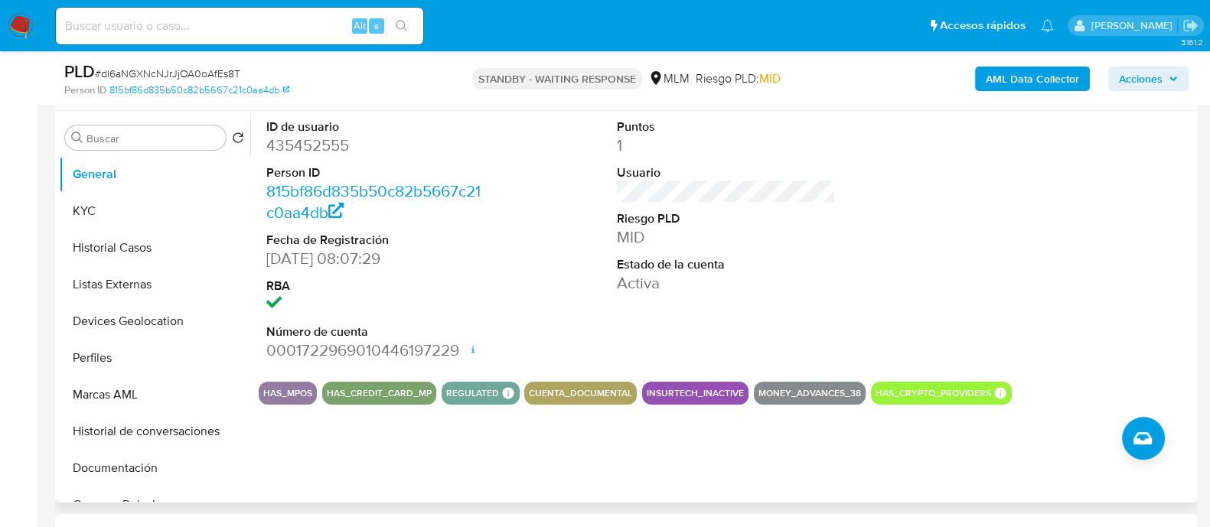
scroll to position [287, 0]
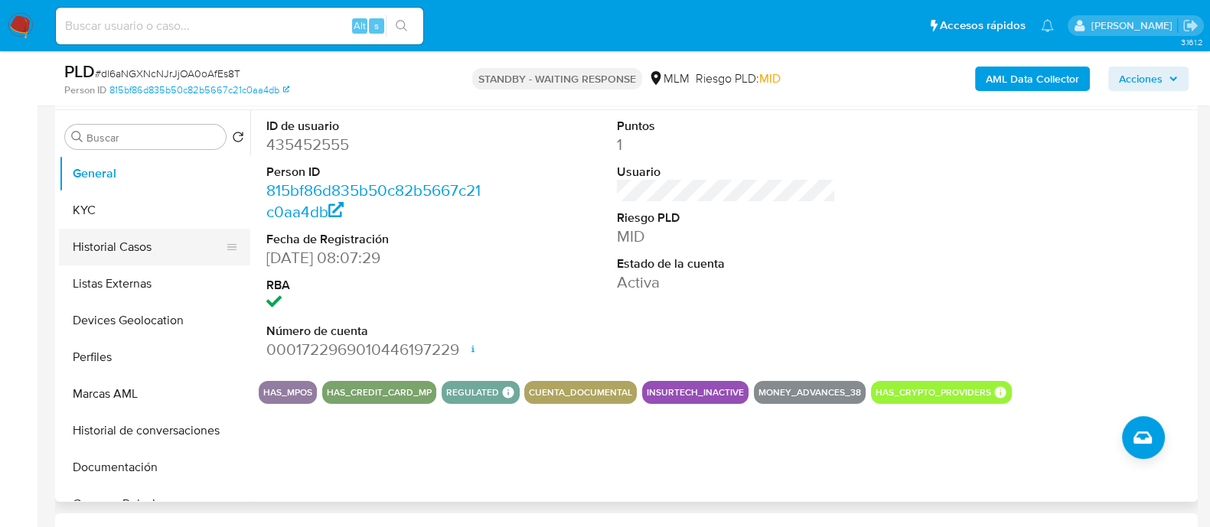
click at [104, 244] on button "Historial Casos" at bounding box center [148, 247] width 179 height 37
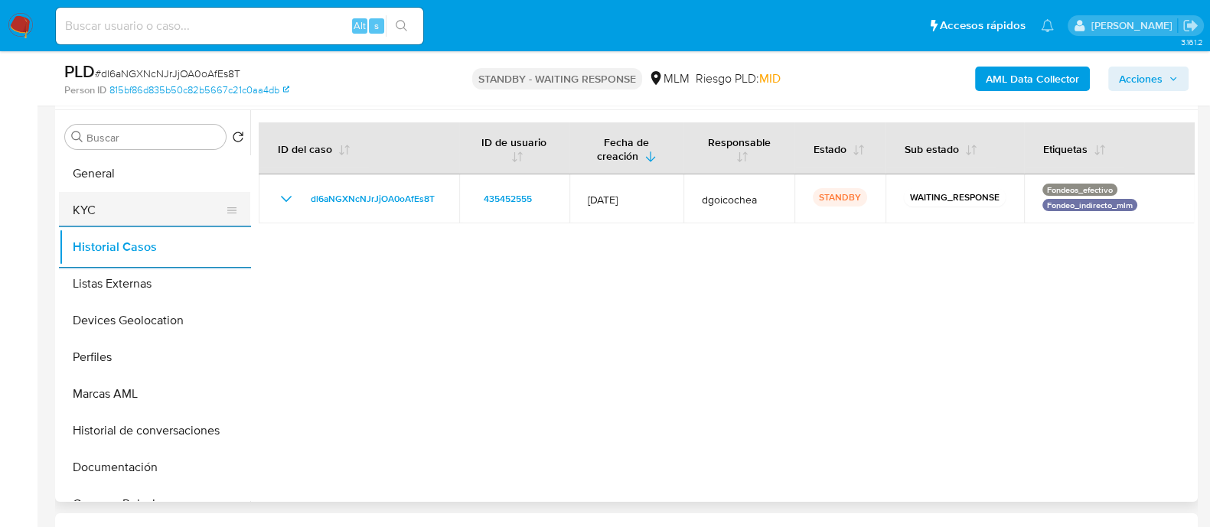
click at [119, 204] on button "KYC" at bounding box center [148, 210] width 179 height 37
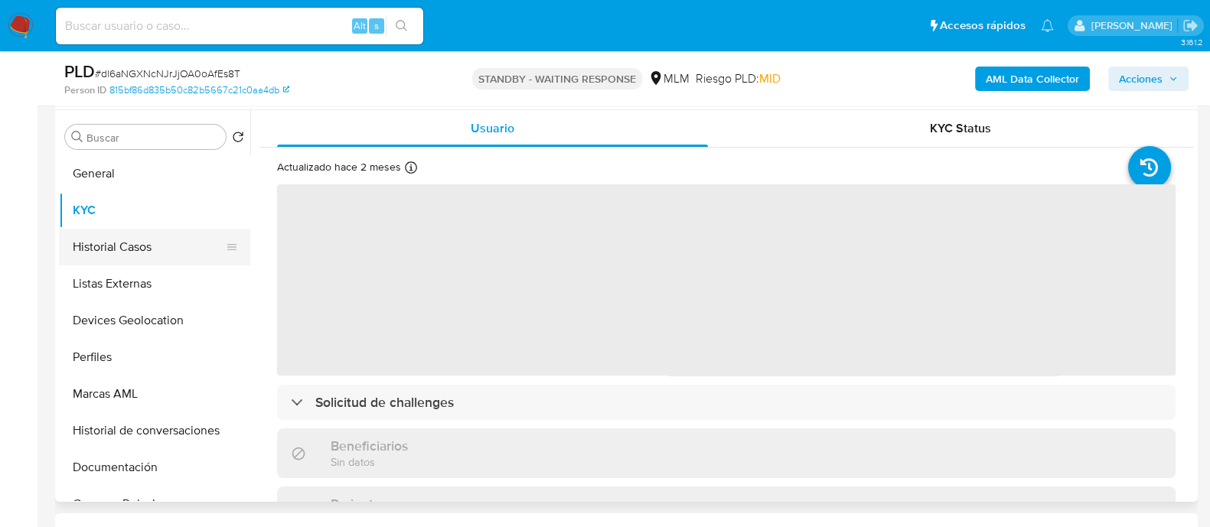
click at [122, 241] on button "Historial Casos" at bounding box center [148, 247] width 179 height 37
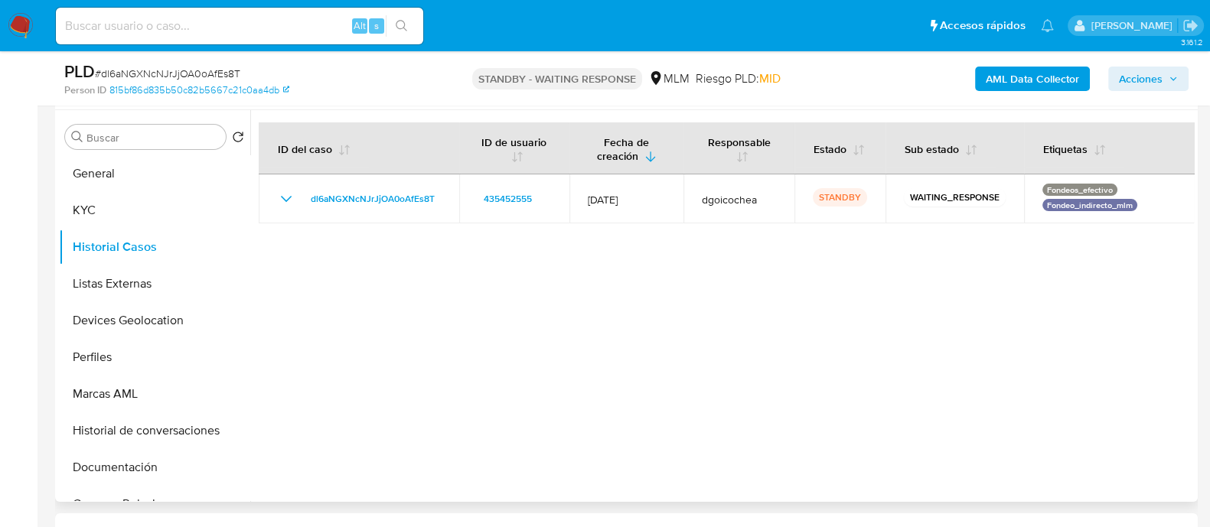
click at [589, 347] on div at bounding box center [721, 306] width 943 height 392
click at [119, 292] on button "Listas Externas" at bounding box center [148, 283] width 179 height 37
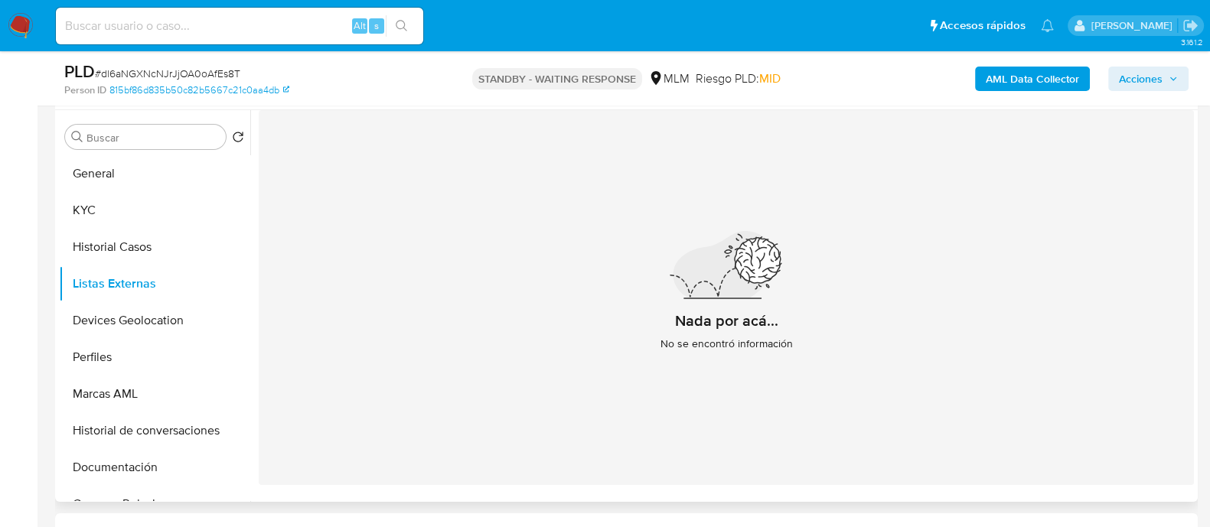
click at [562, 322] on div "Nada por acá... No se encontró información" at bounding box center [726, 297] width 935 height 375
click at [123, 317] on button "Devices Geolocation" at bounding box center [148, 320] width 179 height 37
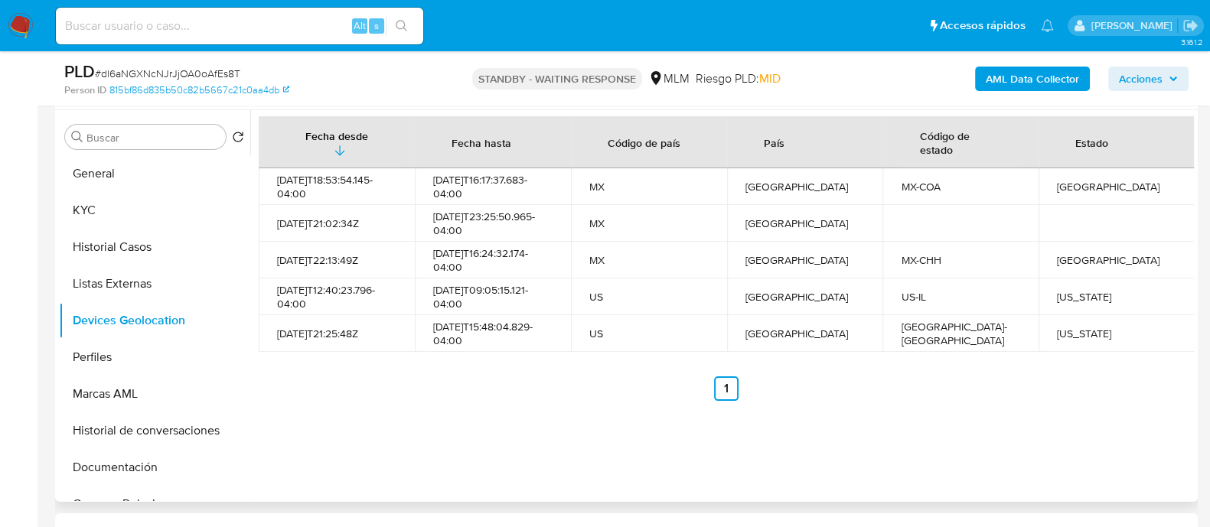
click at [575, 390] on ul "Anterior 1 Siguiente" at bounding box center [726, 388] width 935 height 24
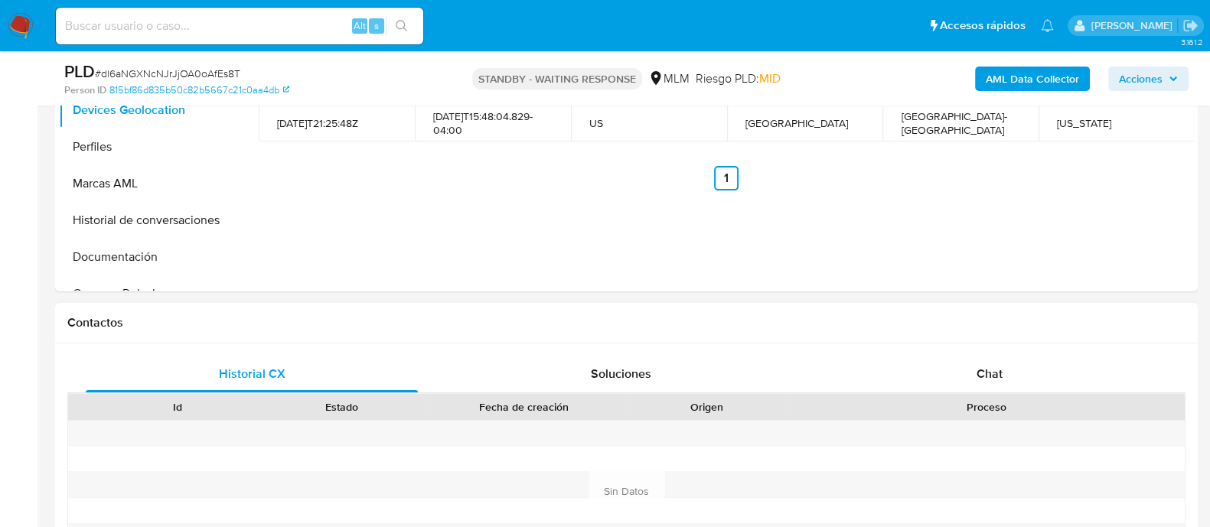
scroll to position [382, 0]
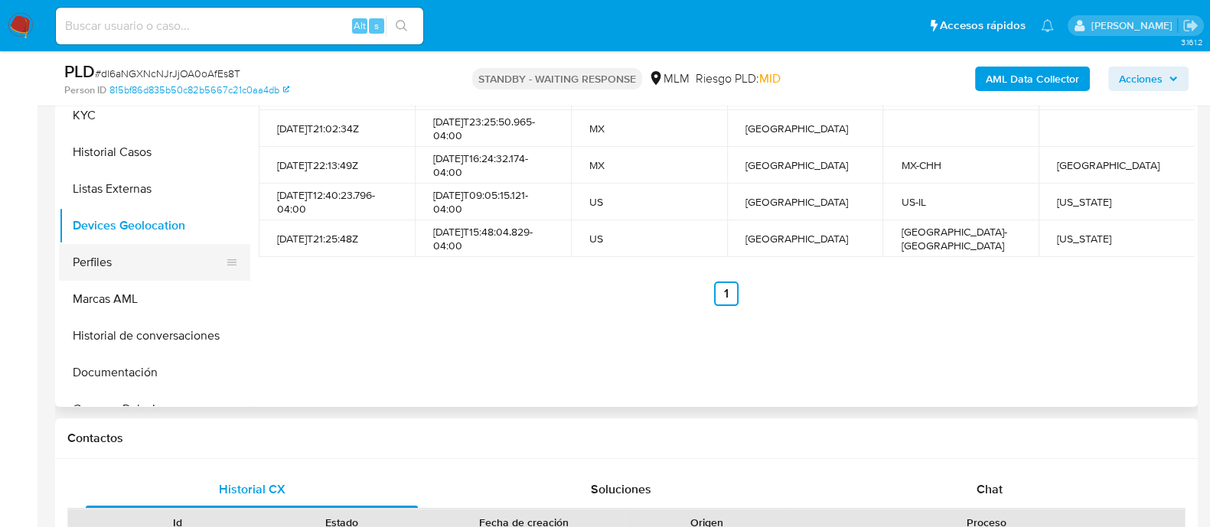
click at [86, 254] on button "Perfiles" at bounding box center [148, 262] width 179 height 37
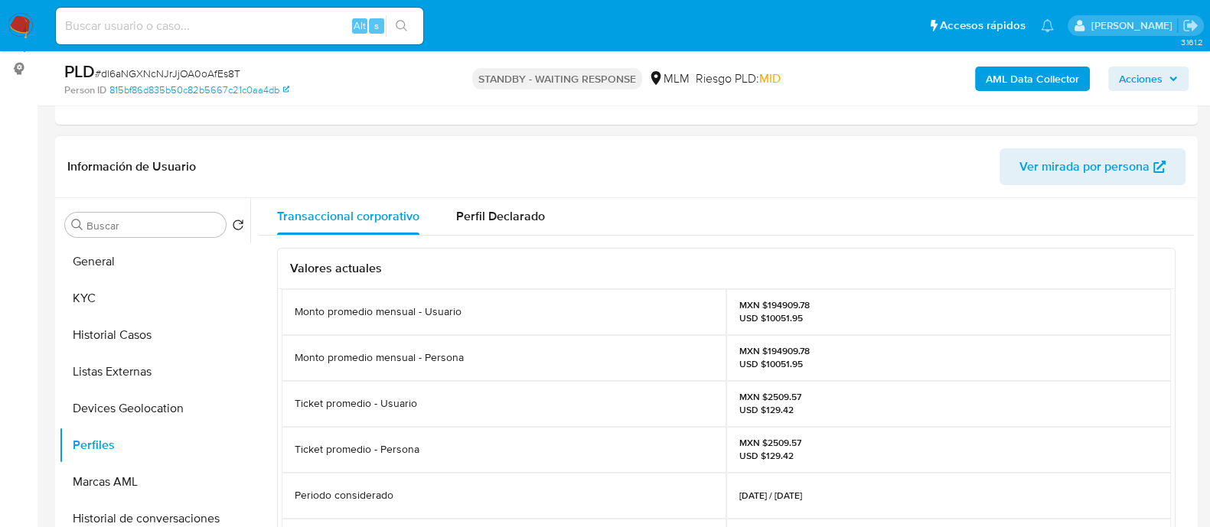
scroll to position [190, 0]
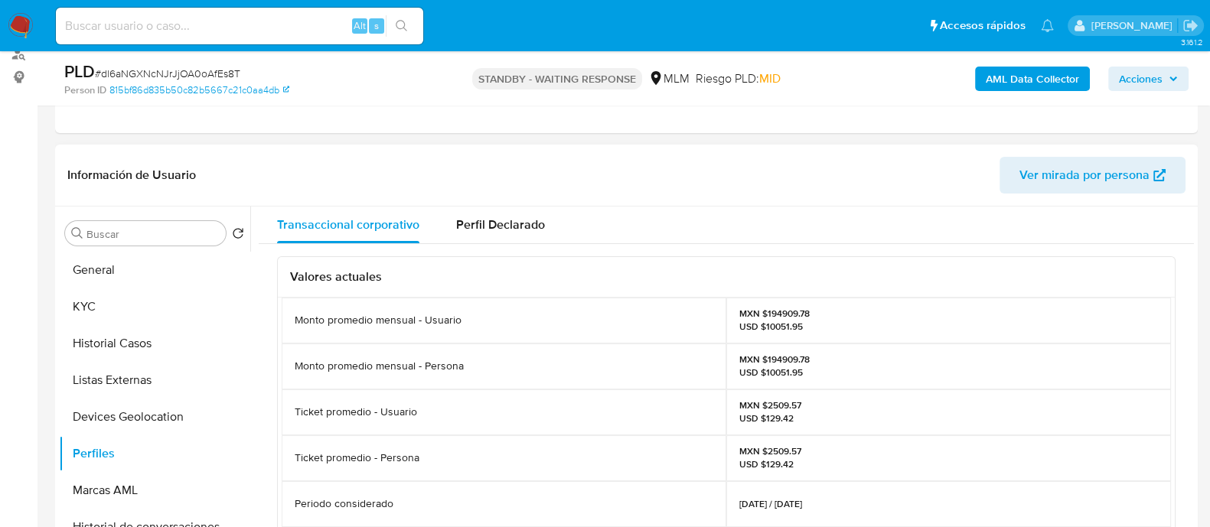
click at [612, 384] on div "Monto promedio mensual - Persona" at bounding box center [504, 367] width 444 height 46
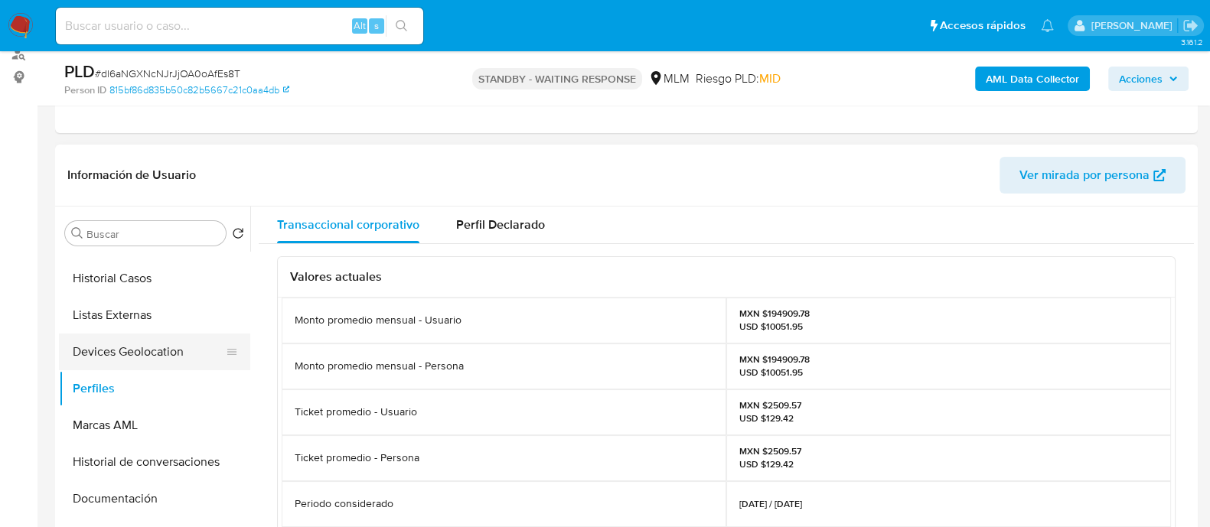
scroll to position [95, 0]
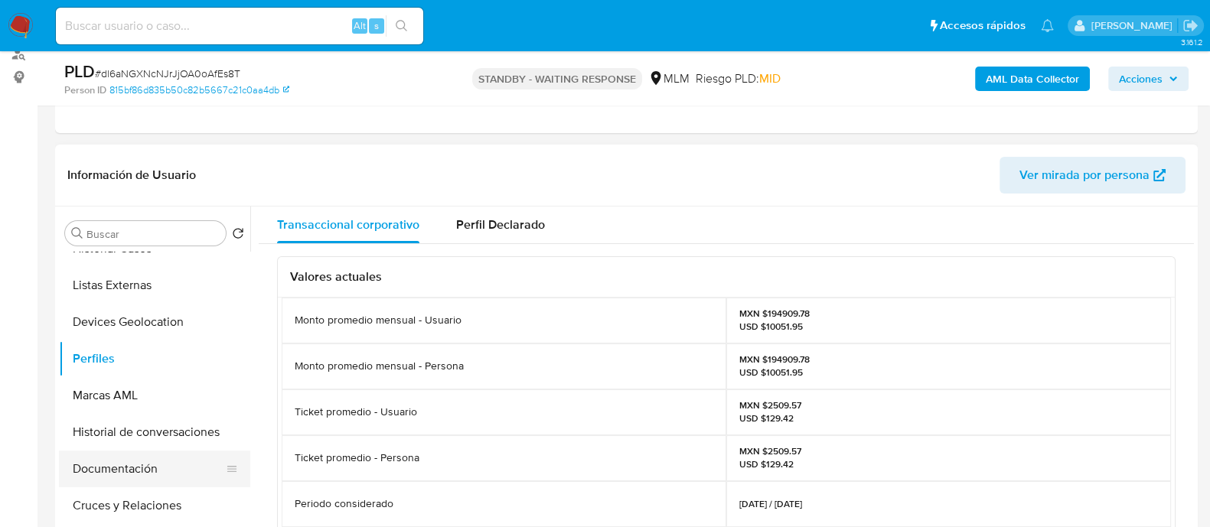
click at [111, 458] on button "Documentación" at bounding box center [148, 469] width 179 height 37
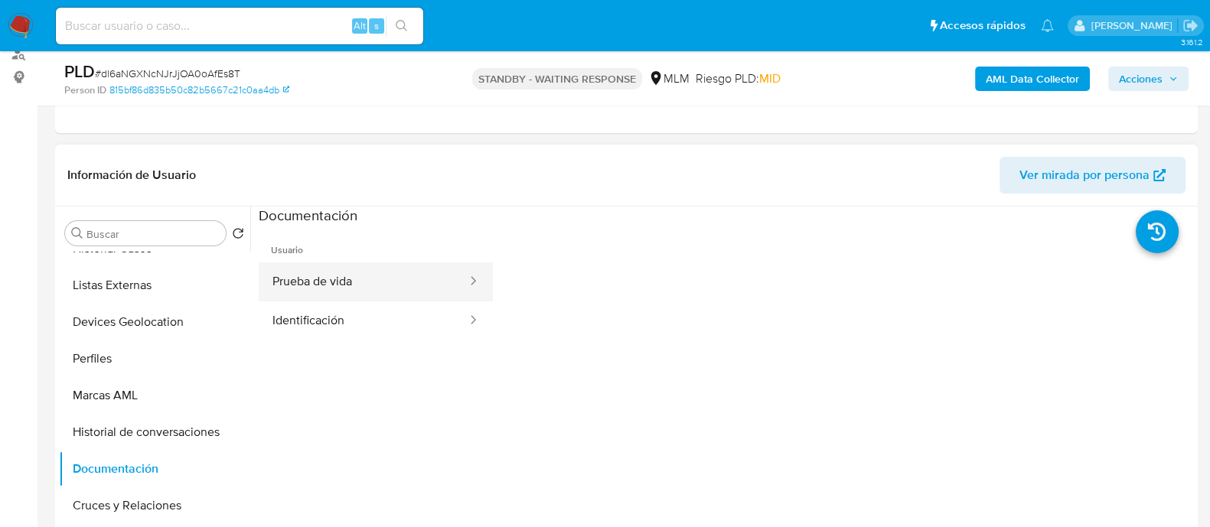
click at [395, 277] on button "Prueba de vida" at bounding box center [364, 281] width 210 height 39
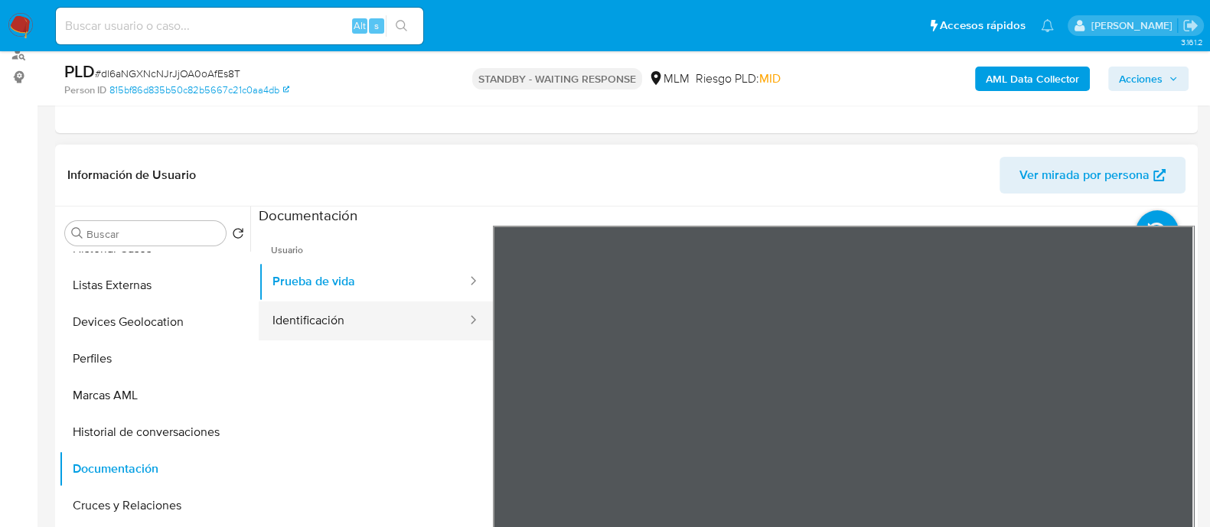
click at [353, 315] on button "Identificación" at bounding box center [364, 320] width 210 height 39
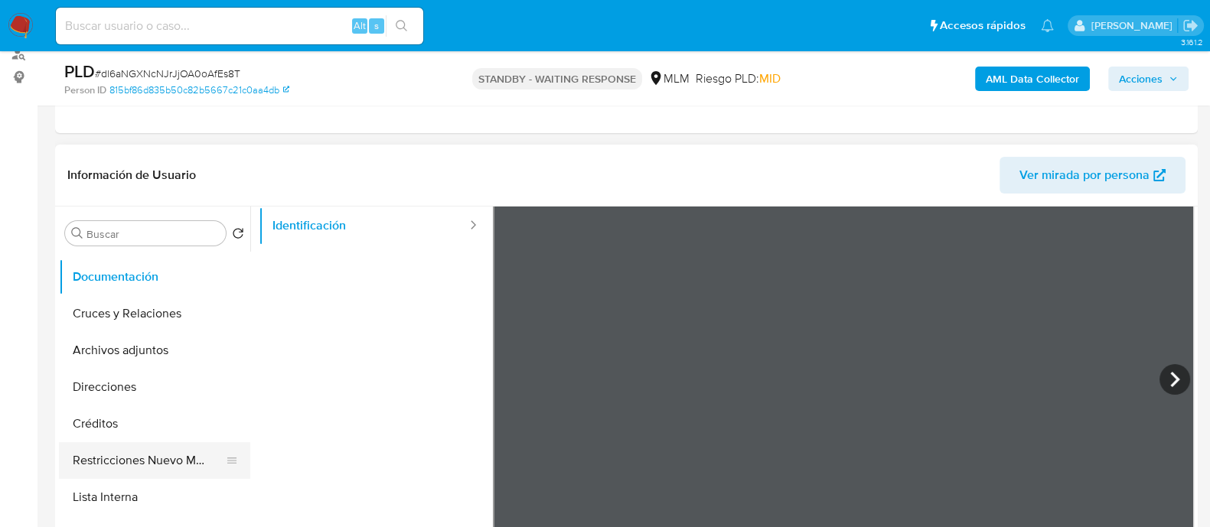
click at [194, 461] on button "Restricciones Nuevo Mundo" at bounding box center [148, 460] width 179 height 37
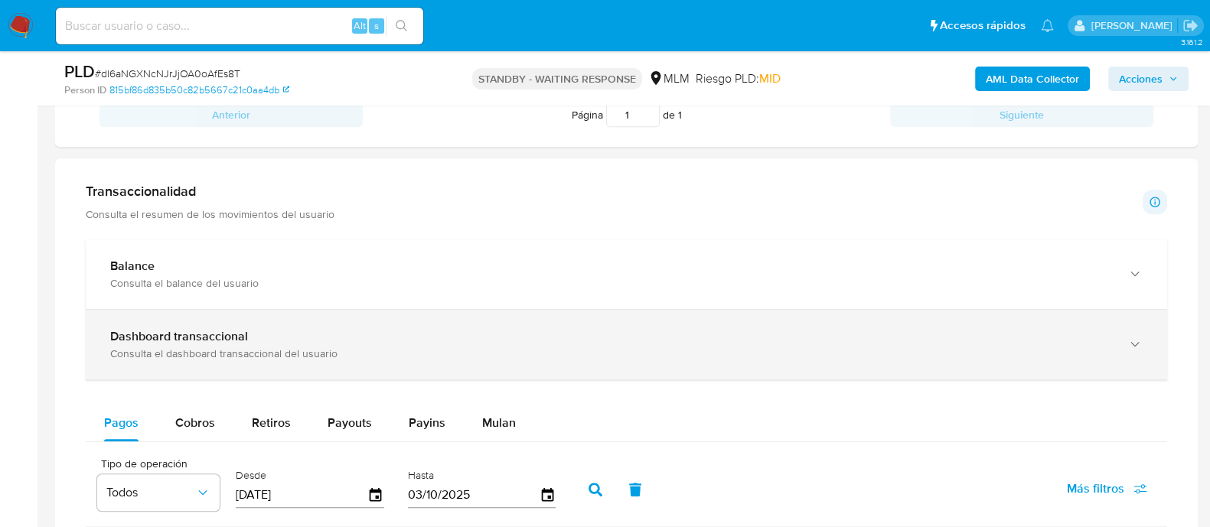
scroll to position [956, 0]
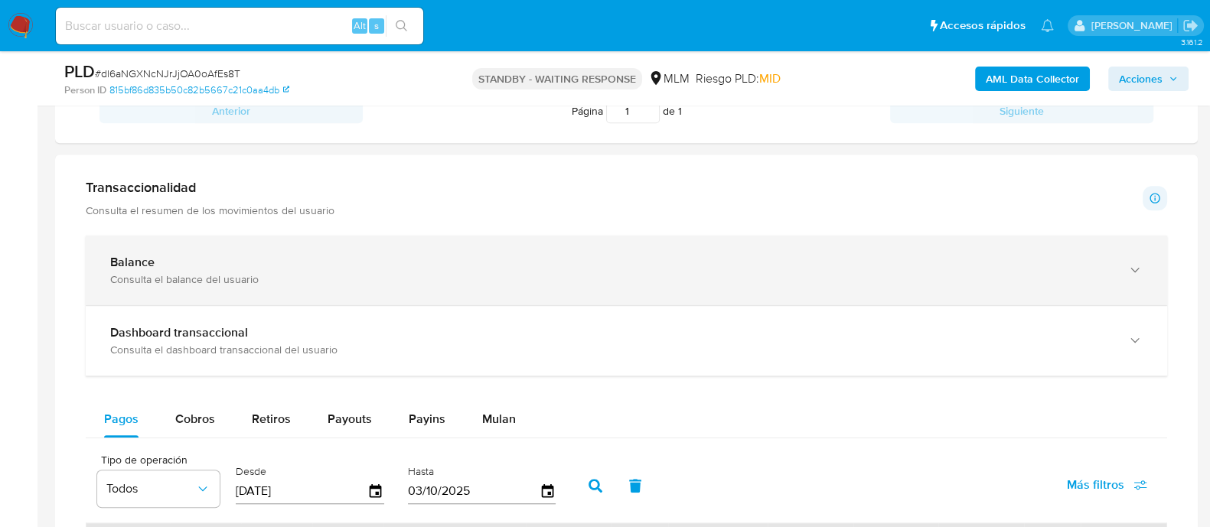
click at [403, 265] on div "Balance" at bounding box center [610, 262] width 1001 height 15
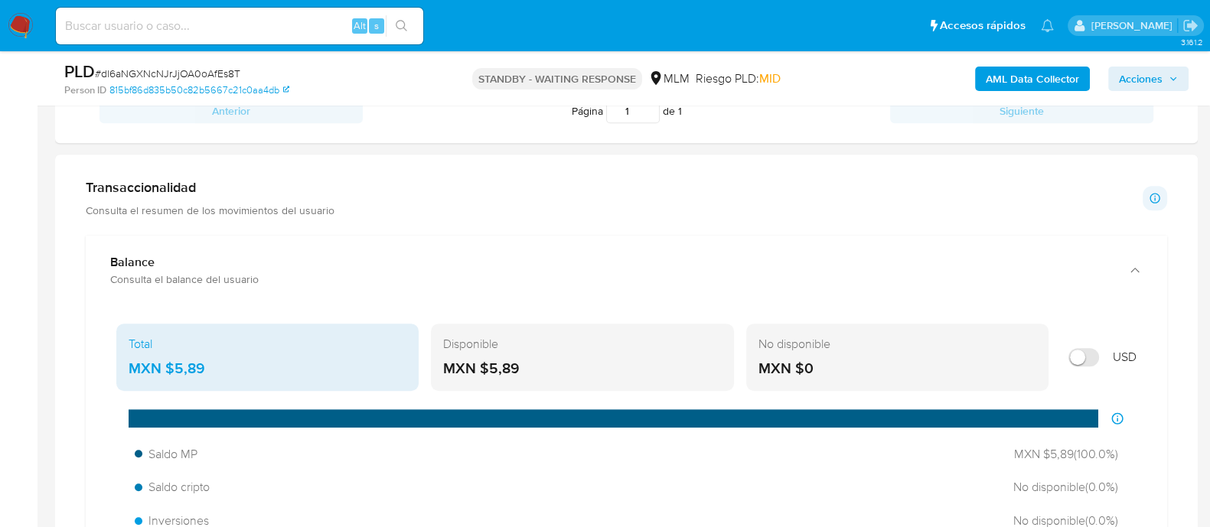
click at [245, 26] on input at bounding box center [239, 26] width 367 height 20
paste input "825167078"
type input "825167078"
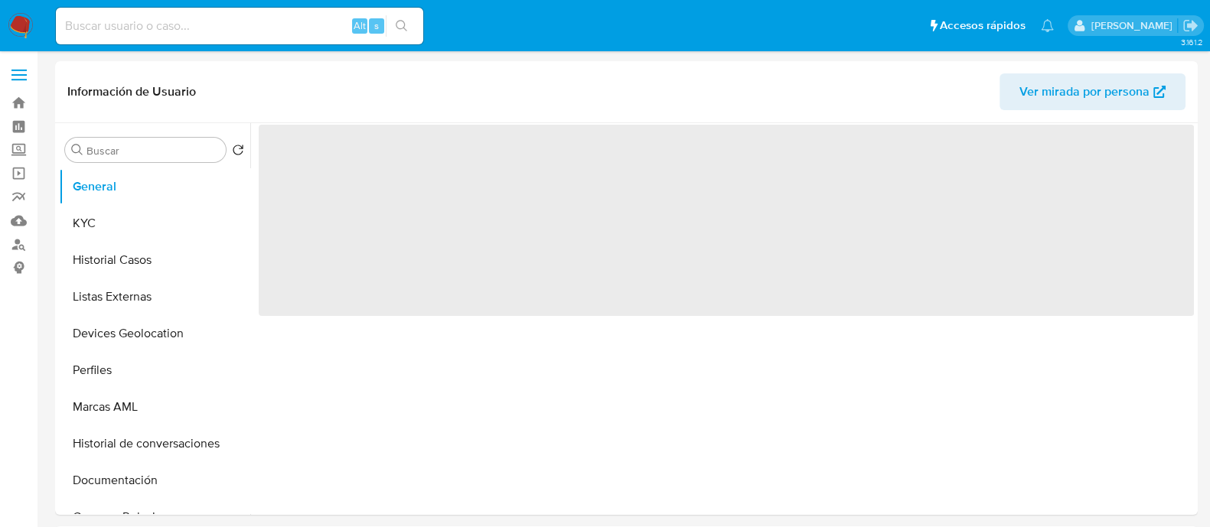
select select "10"
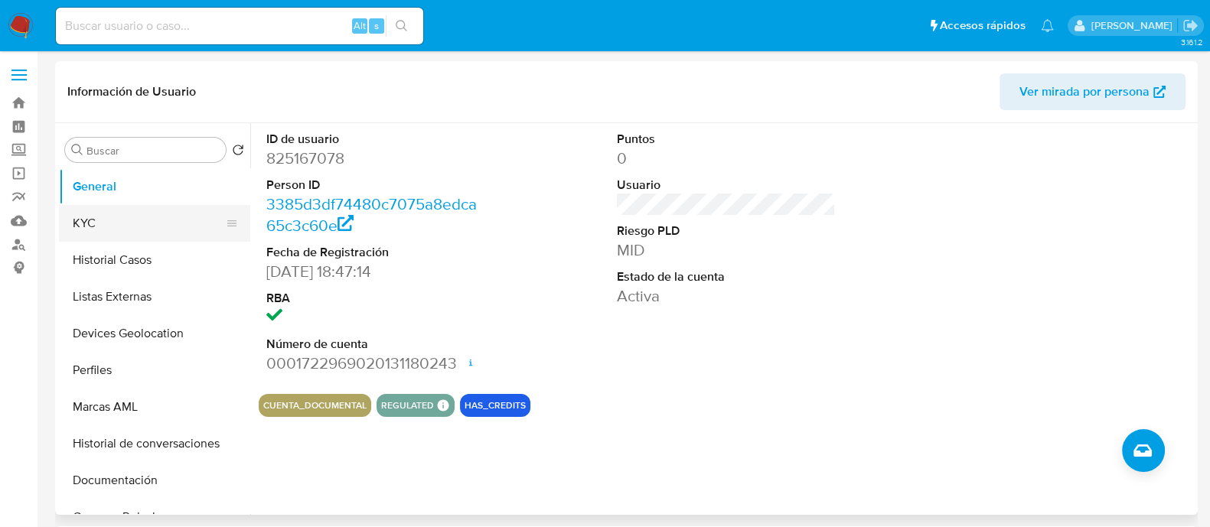
click at [132, 223] on button "KYC" at bounding box center [148, 223] width 179 height 37
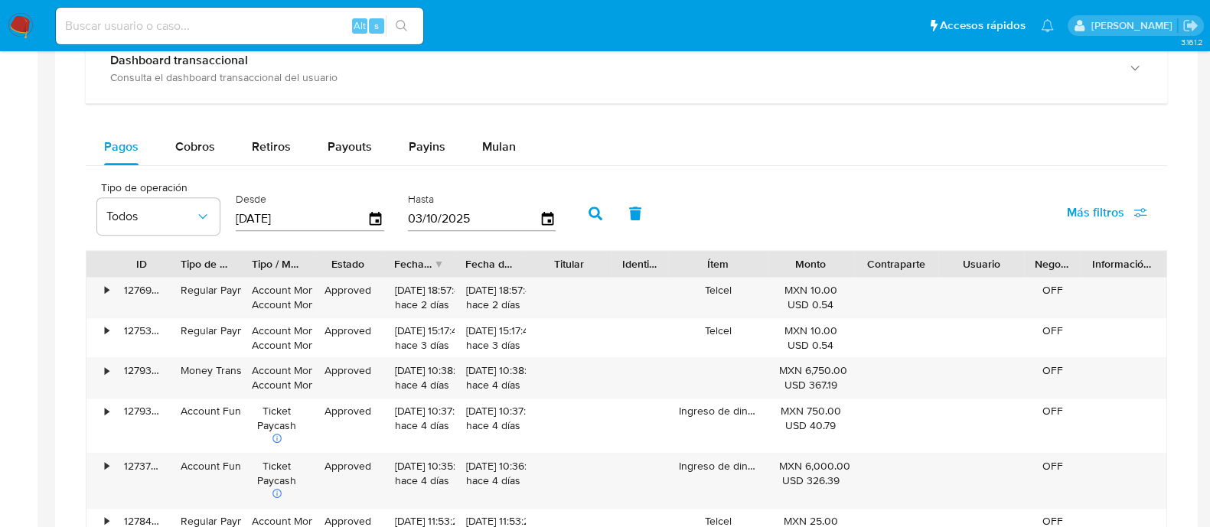
scroll to position [861, 0]
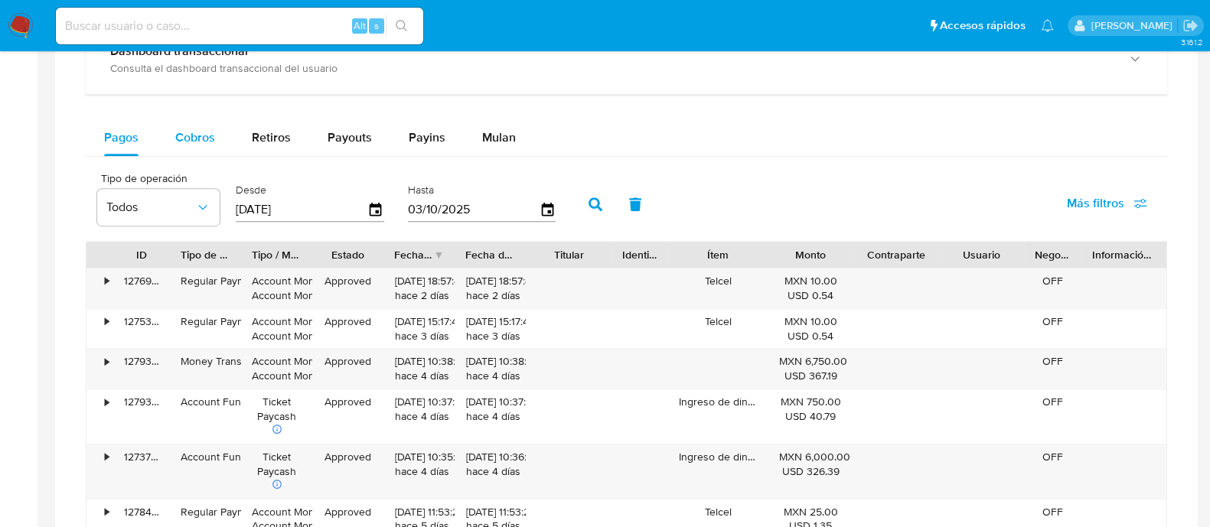
click at [205, 135] on span "Cobros" at bounding box center [195, 138] width 40 height 18
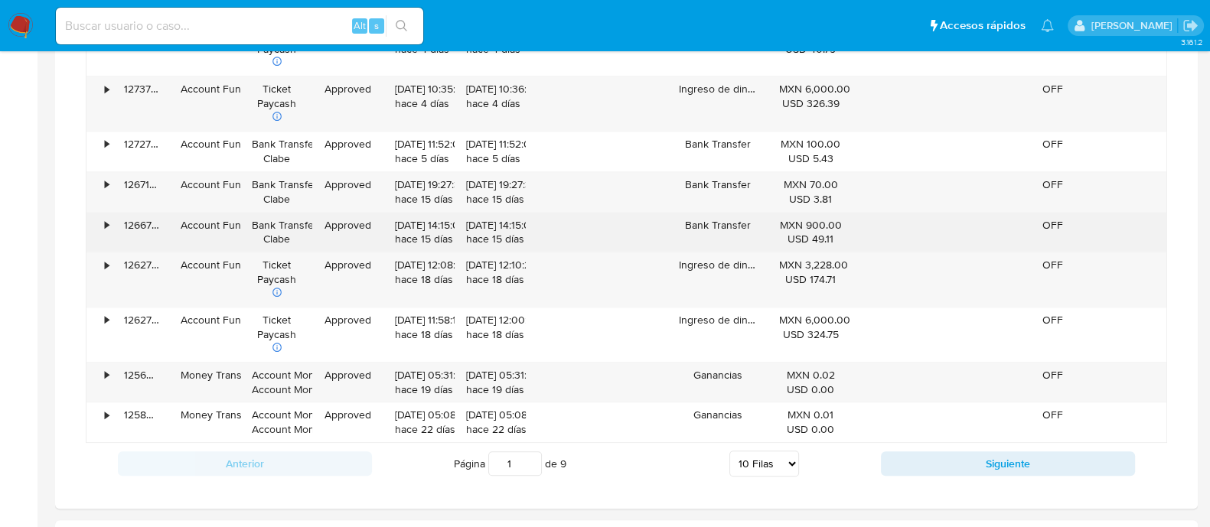
scroll to position [1242, 0]
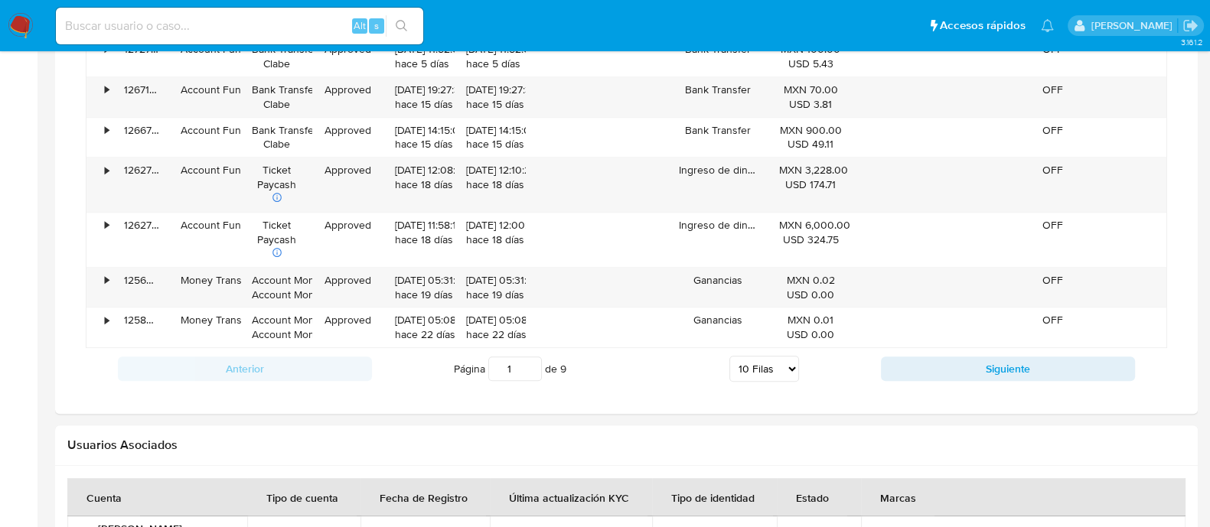
click at [764, 361] on select "5 Filas 10 Filas 20 Filas 25 Filas 50 Filas 100 Filas" at bounding box center [764, 369] width 70 height 26
select select "100"
click at [729, 356] on select "5 Filas 10 Filas 20 Filas 25 Filas 50 Filas 100 Filas" at bounding box center [764, 369] width 70 height 26
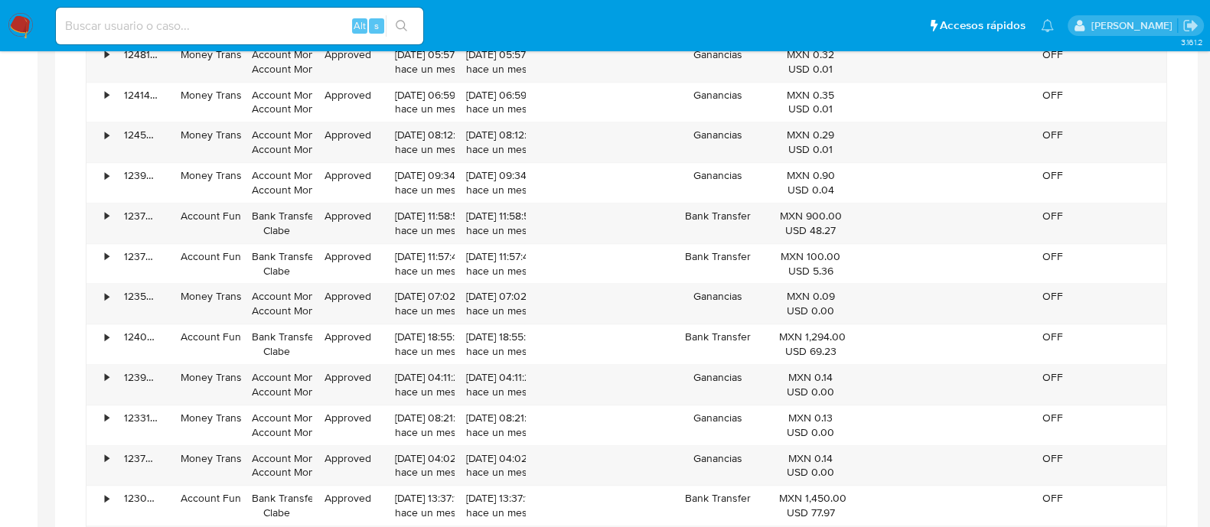
scroll to position [1817, 0]
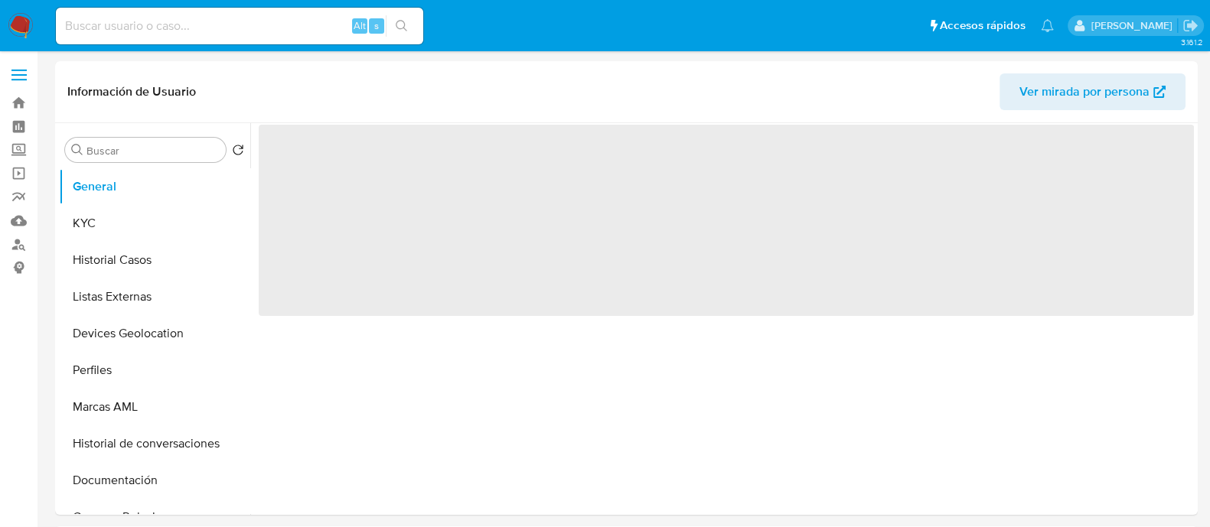
select select "10"
